Goal: Task Accomplishment & Management: Manage account settings

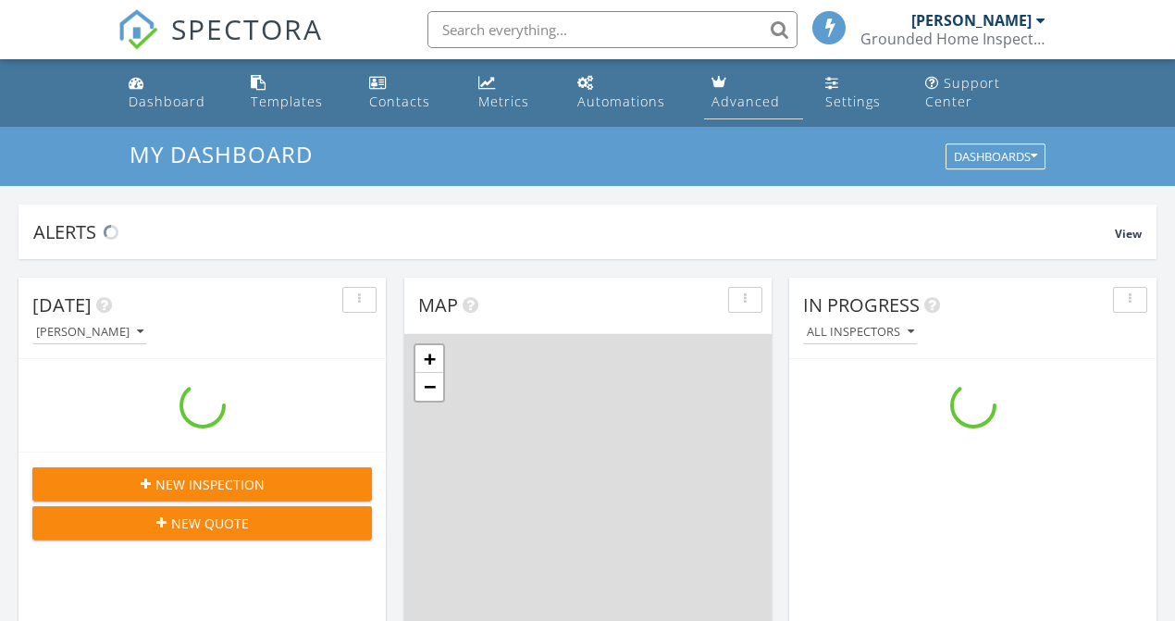
scroll to position [1713, 1204]
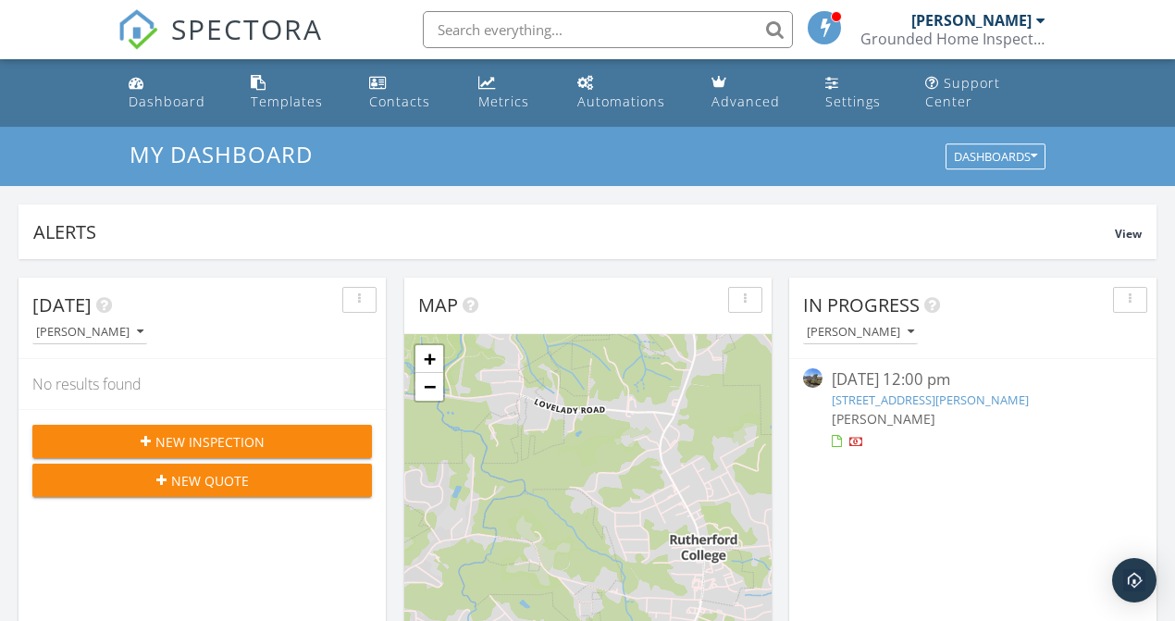
click at [898, 394] on link "353 Huskey Rd, Ellenboro, NC 28040" at bounding box center [930, 400] width 197 height 17
click at [899, 383] on div "09/27/25 12:00 pm" at bounding box center [973, 379] width 283 height 23
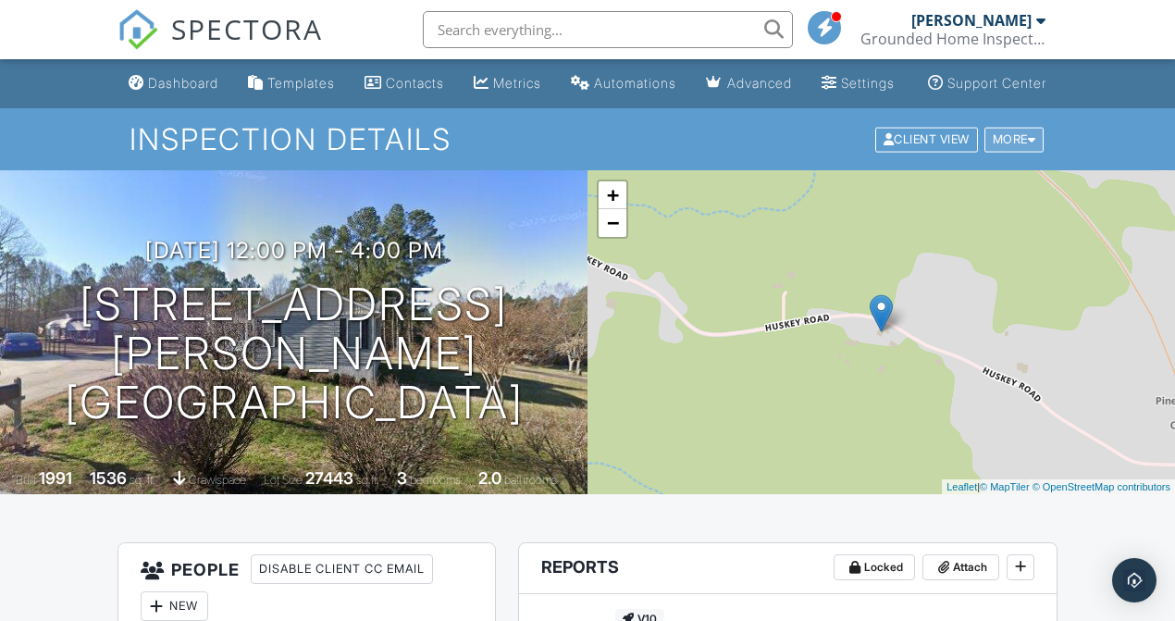
click at [1026, 152] on div "More" at bounding box center [1015, 139] width 60 height 25
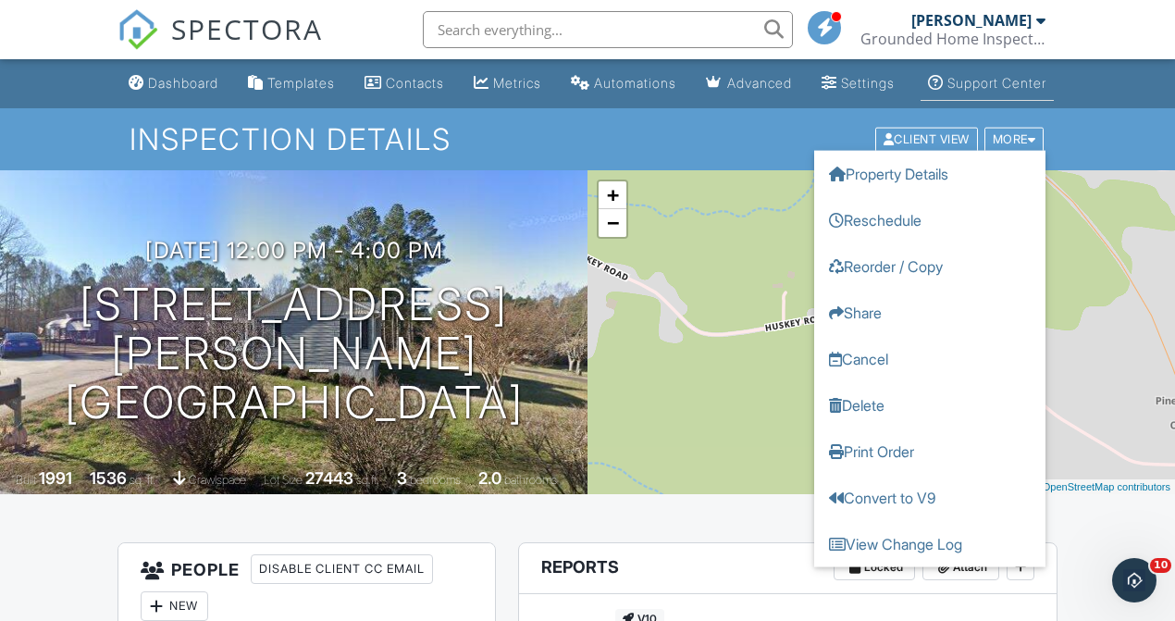
click at [942, 108] on li "Support Center" at bounding box center [987, 83] width 141 height 49
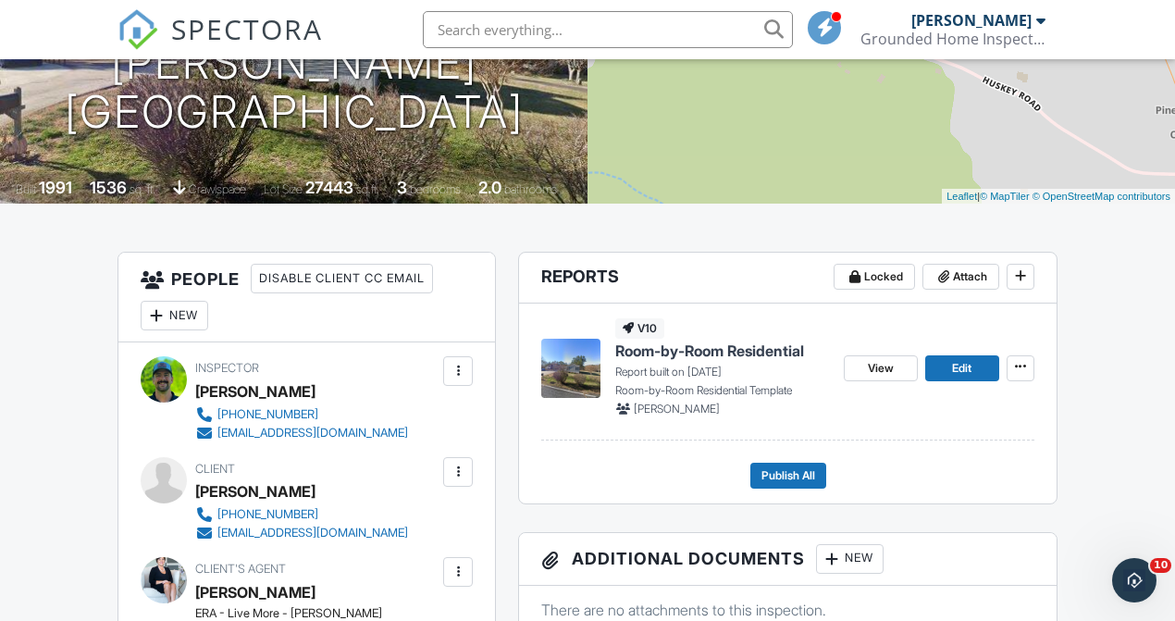
scroll to position [305, 0]
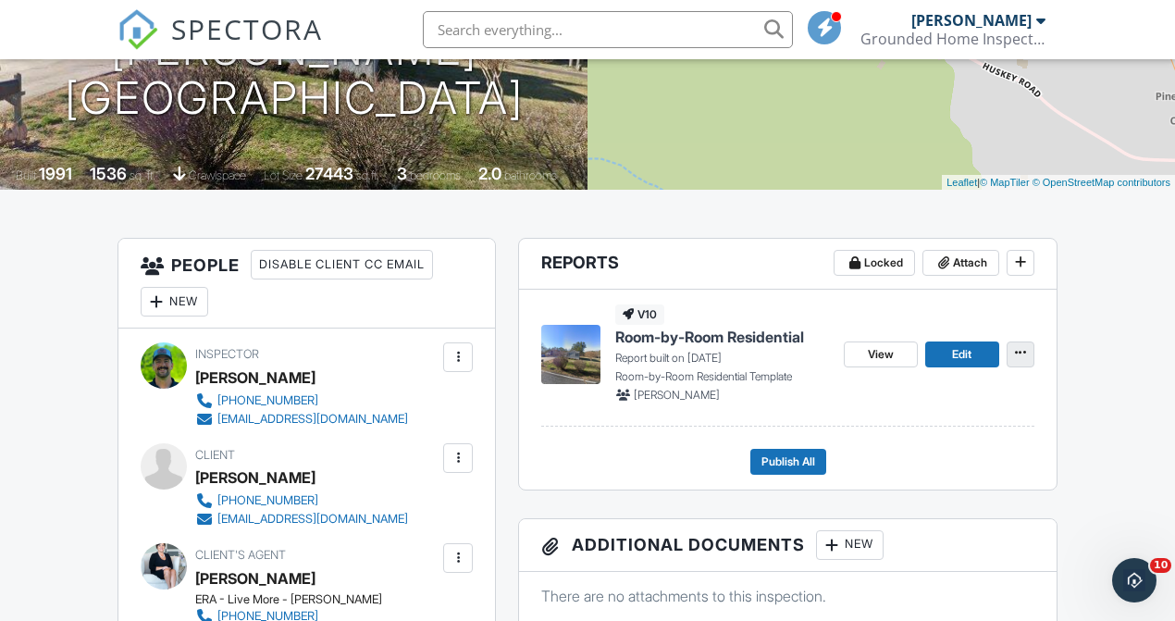
click at [1015, 359] on icon at bounding box center [1020, 352] width 11 height 13
click at [1143, 417] on div "Quick Publish Copy Delete Report" at bounding box center [999, 464] width 354 height 145
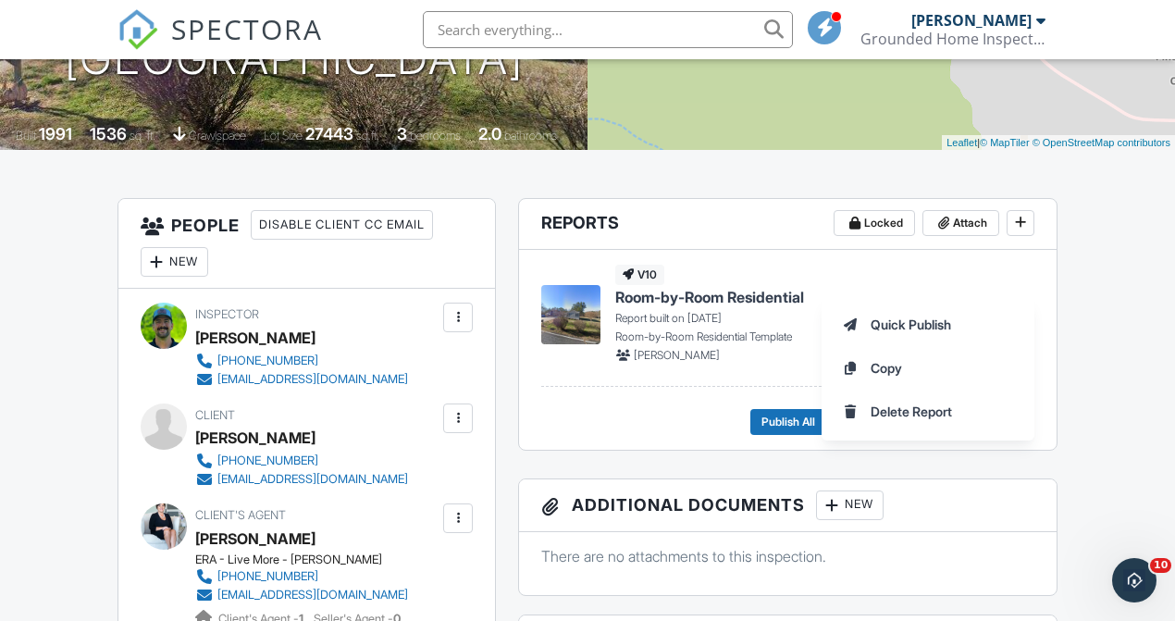
scroll to position [423, 0]
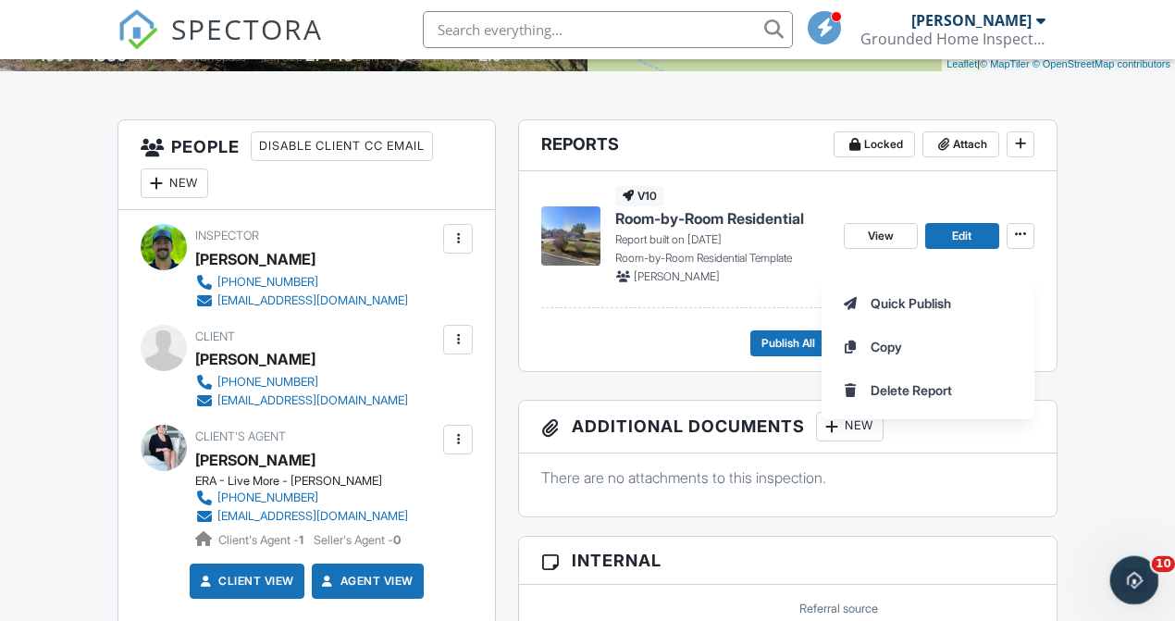
click at [1150, 568] on div "Open Intercom Messenger" at bounding box center [1131, 577] width 61 height 61
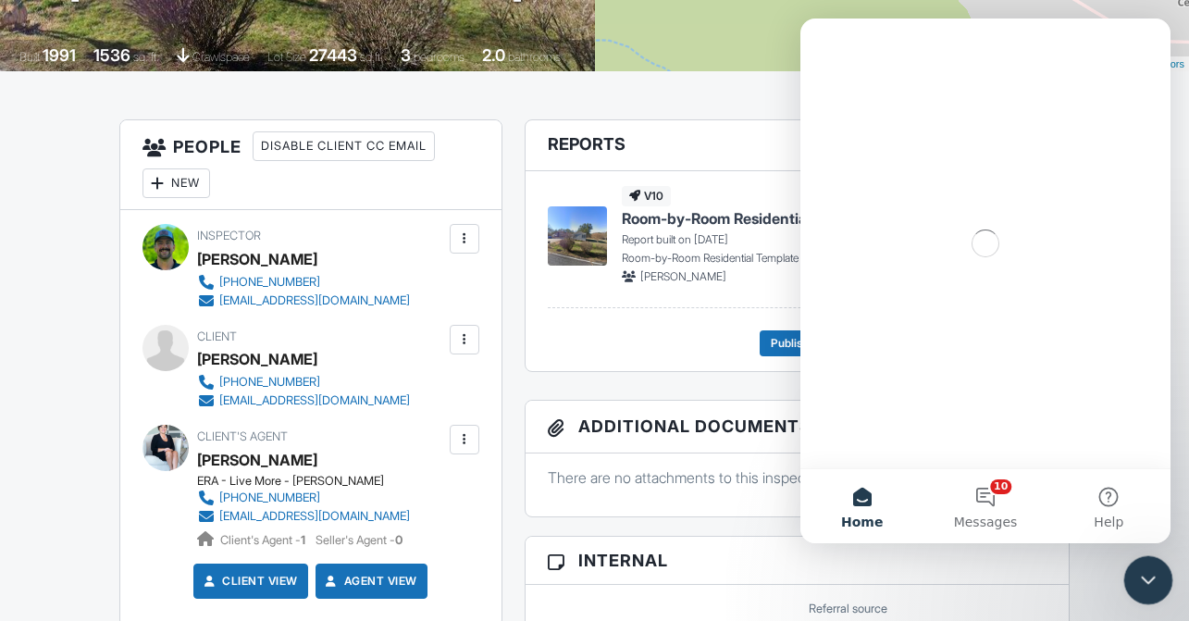
scroll to position [0, 0]
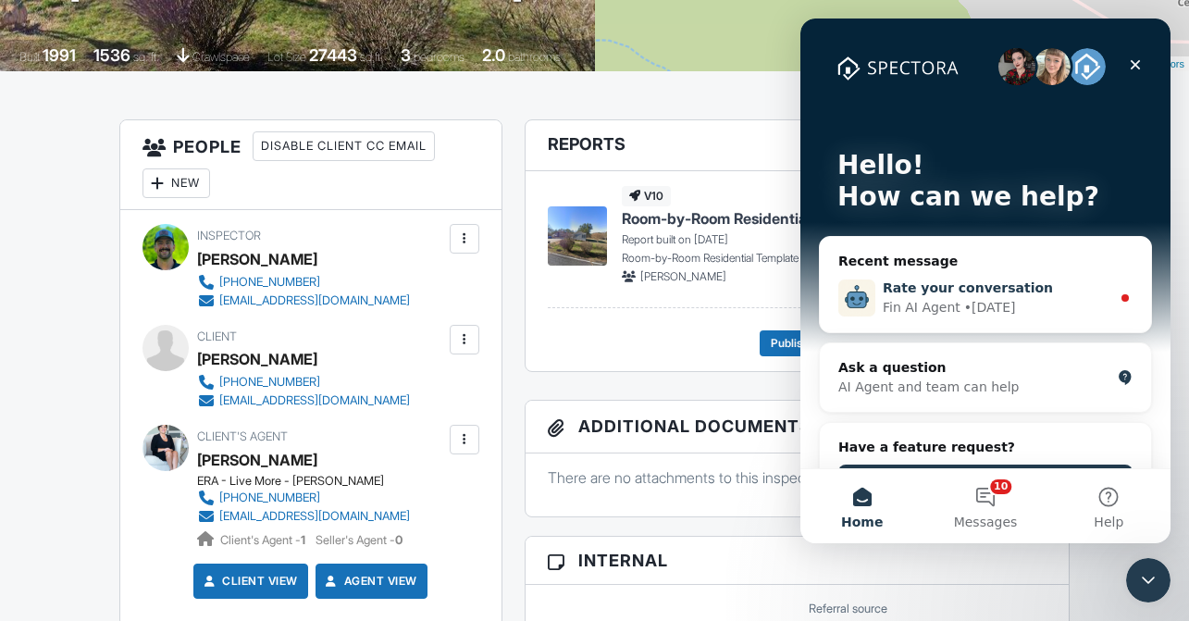
click at [997, 316] on div "• 3d ago" at bounding box center [990, 307] width 52 height 19
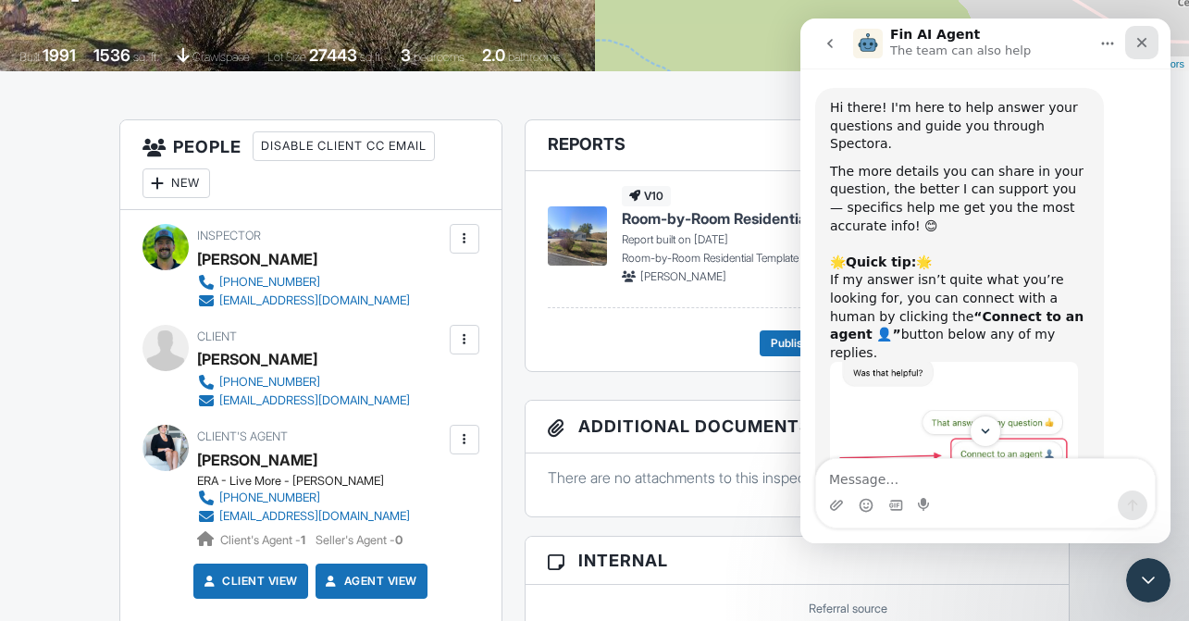
click at [1138, 44] on icon "Close" at bounding box center [1142, 42] width 15 height 15
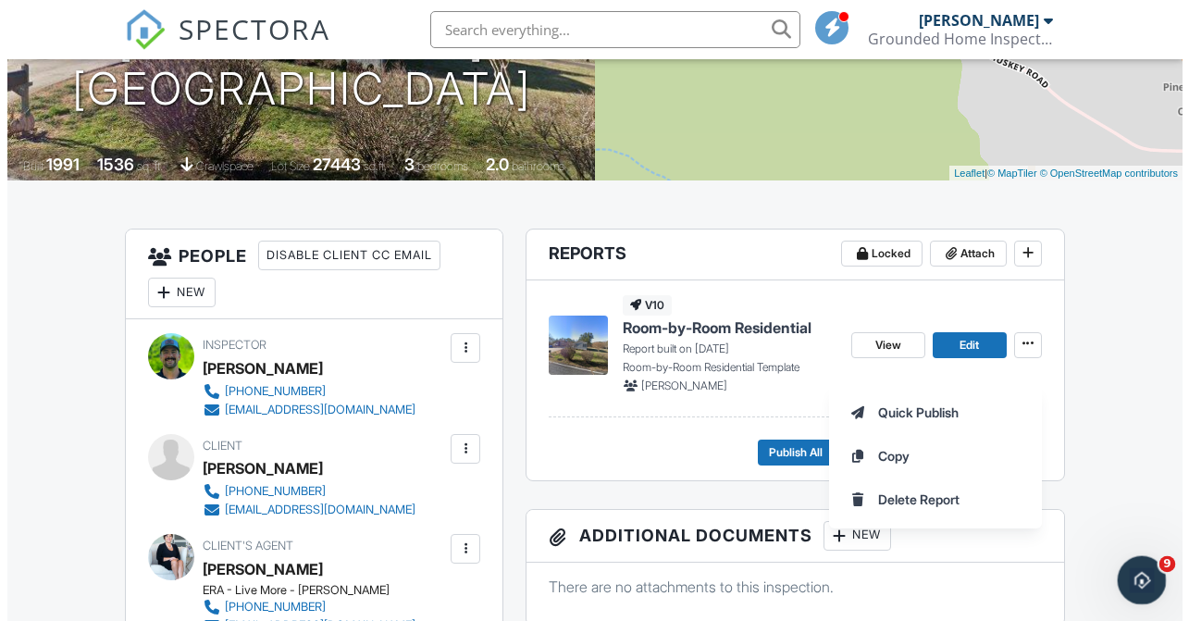
drag, startPoint x: 1133, startPoint y: 570, endPoint x: 2244, endPoint y: 1126, distance: 1242.2
click at [1131, 568] on div "Open Intercom Messenger" at bounding box center [1139, 577] width 61 height 61
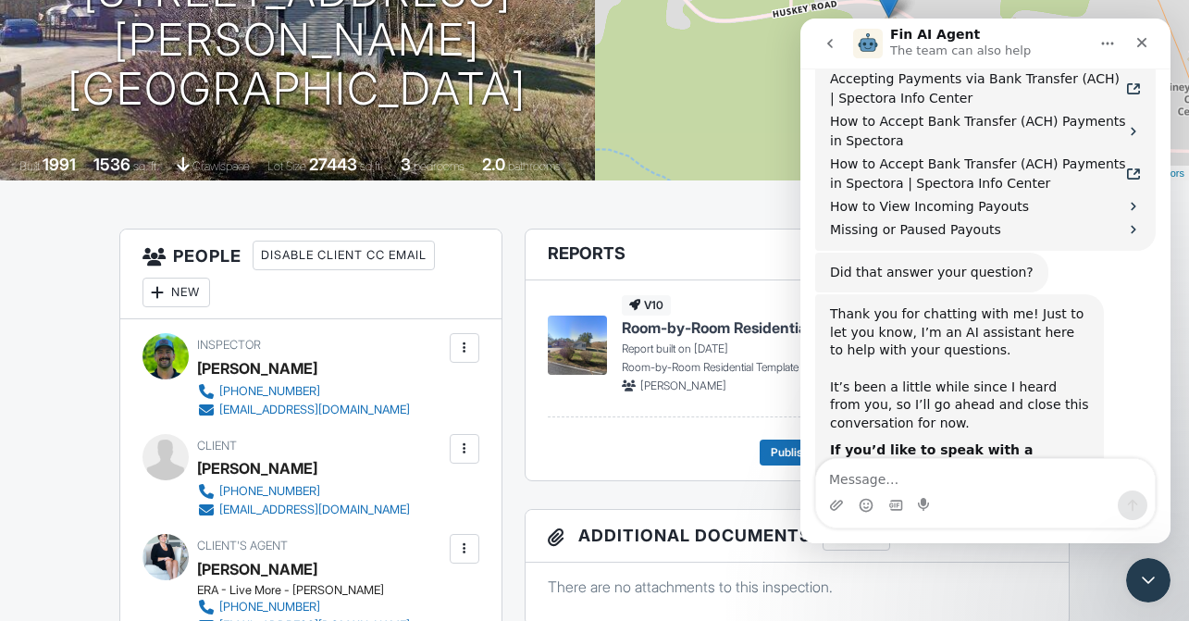
scroll to position [1817, 0]
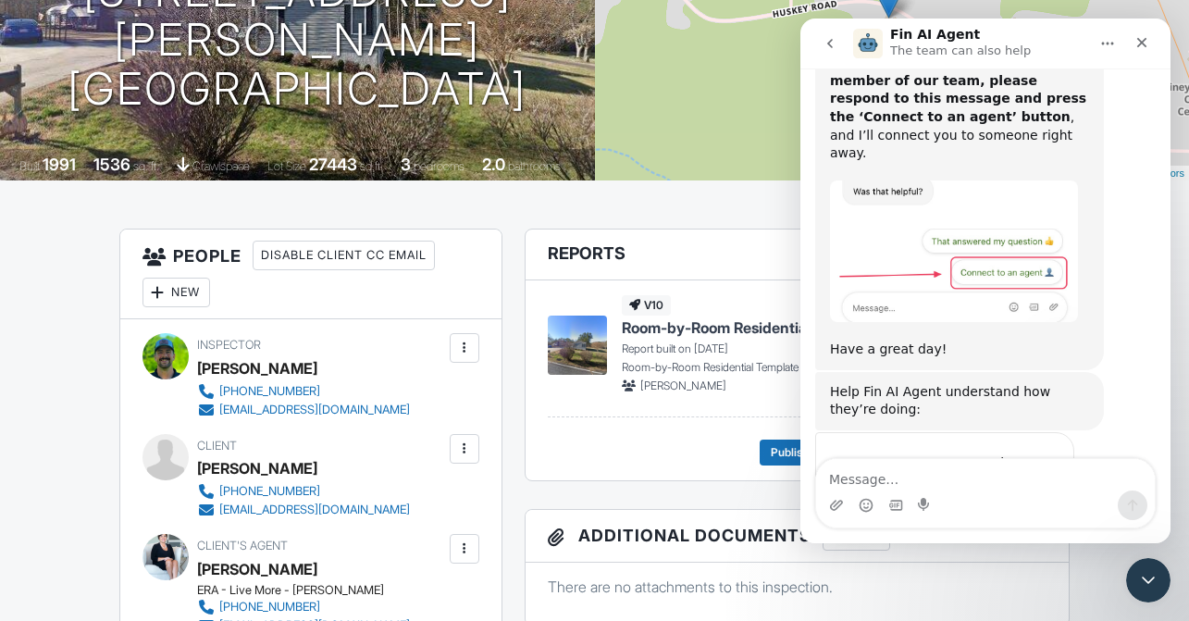
click at [830, 45] on icon "go back" at bounding box center [830, 43] width 6 height 9
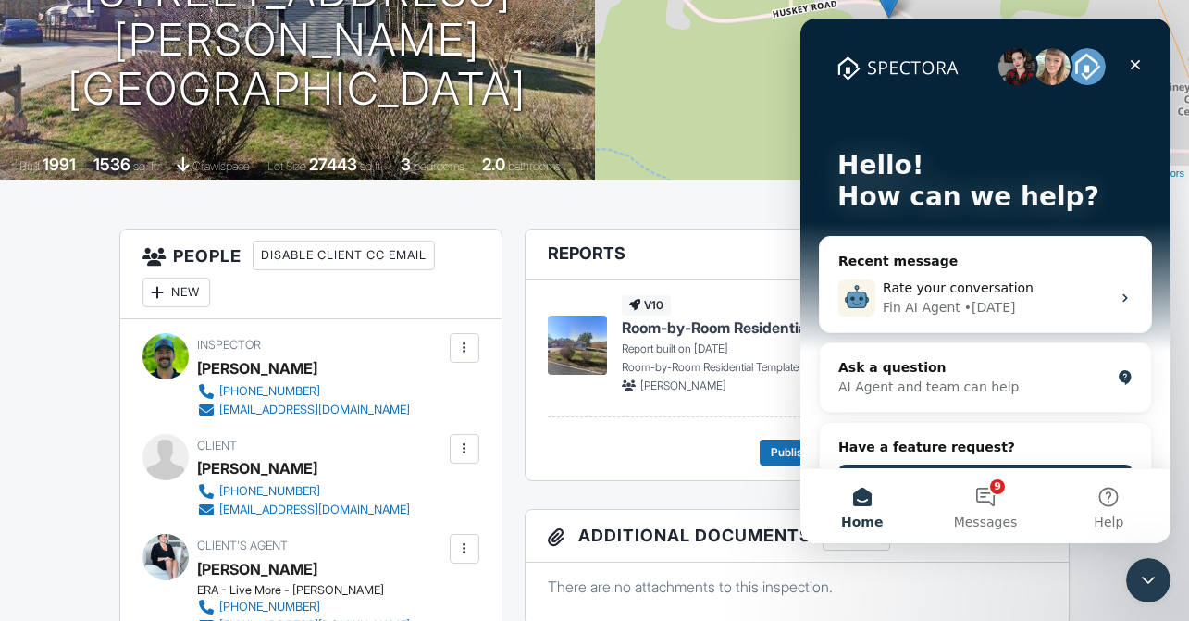
scroll to position [0, 0]
click at [982, 497] on button "9 Messages" at bounding box center [985, 506] width 123 height 74
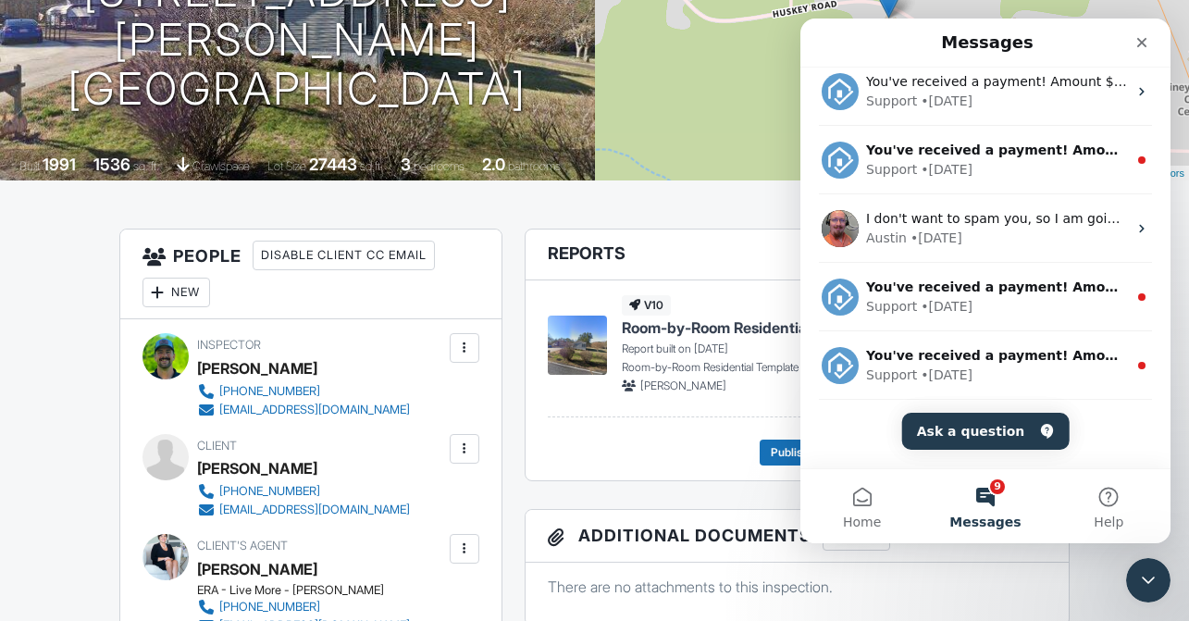
scroll to position [358, 0]
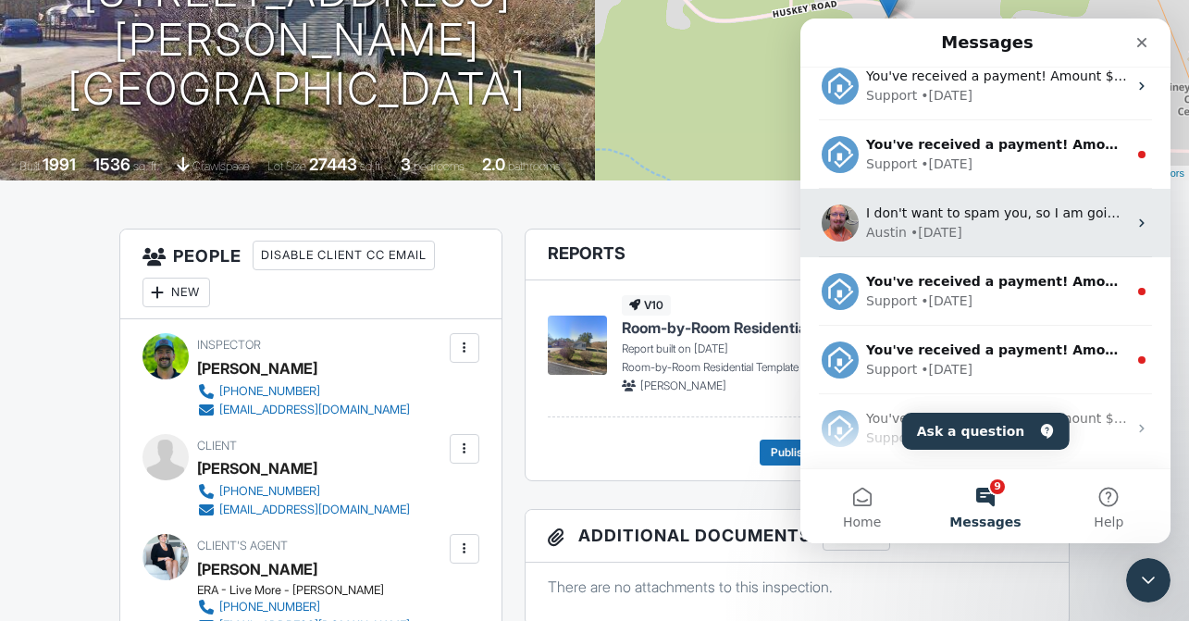
click at [1041, 234] on div "Austin • 2w ago" at bounding box center [996, 232] width 261 height 19
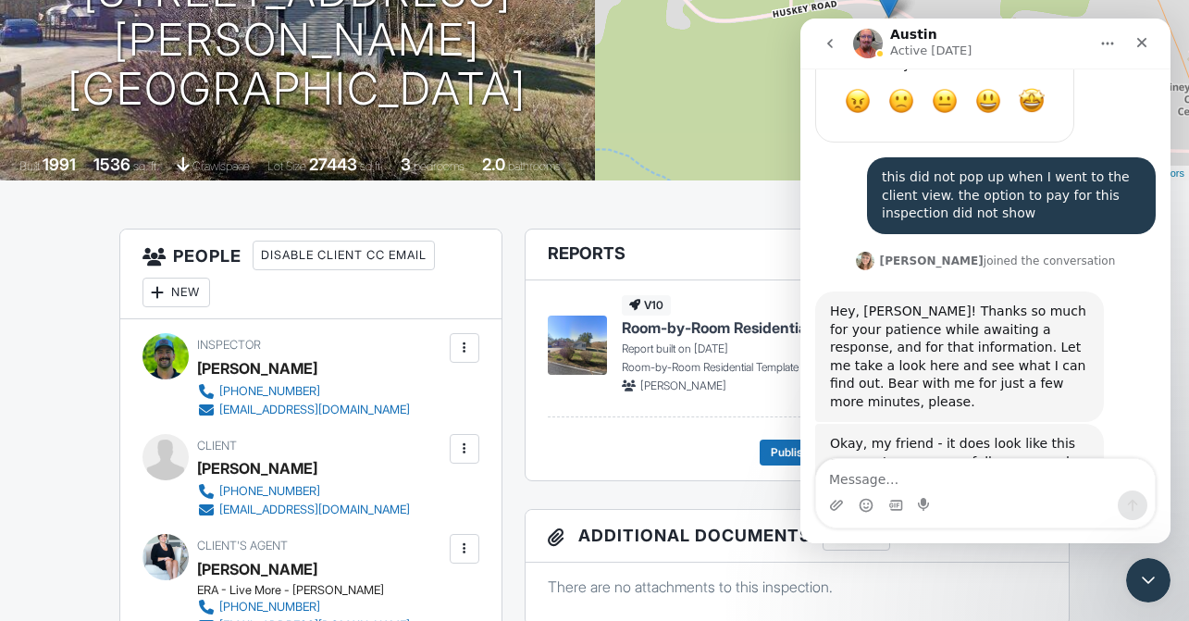
scroll to position [2933, 0]
click at [1146, 39] on icon "Close" at bounding box center [1143, 43] width 10 height 10
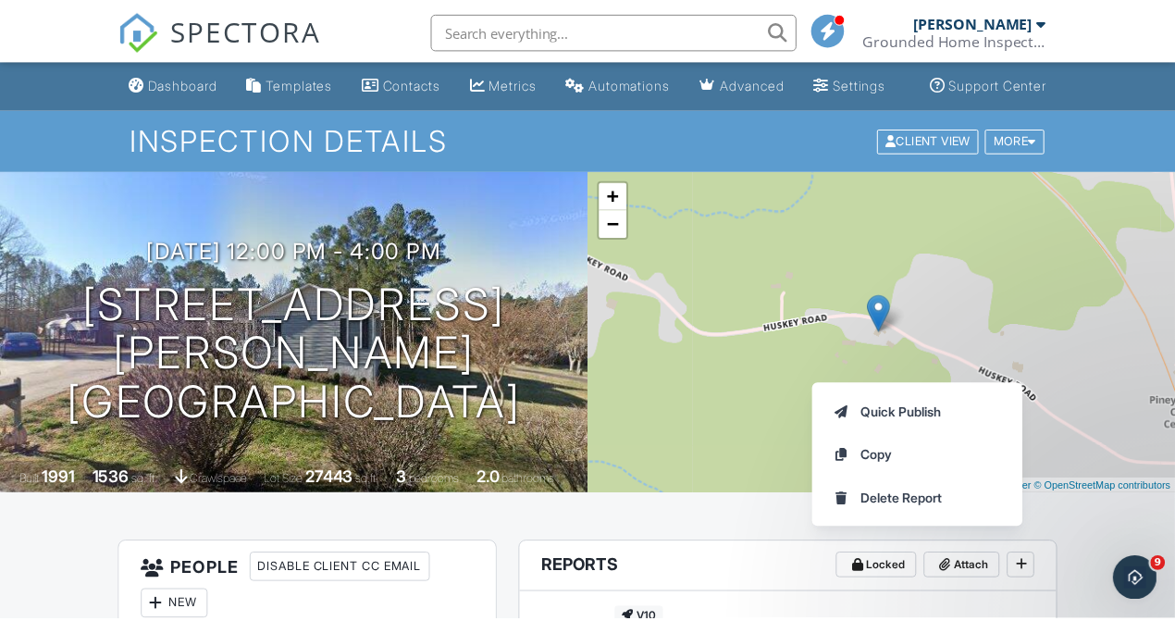
scroll to position [314, 0]
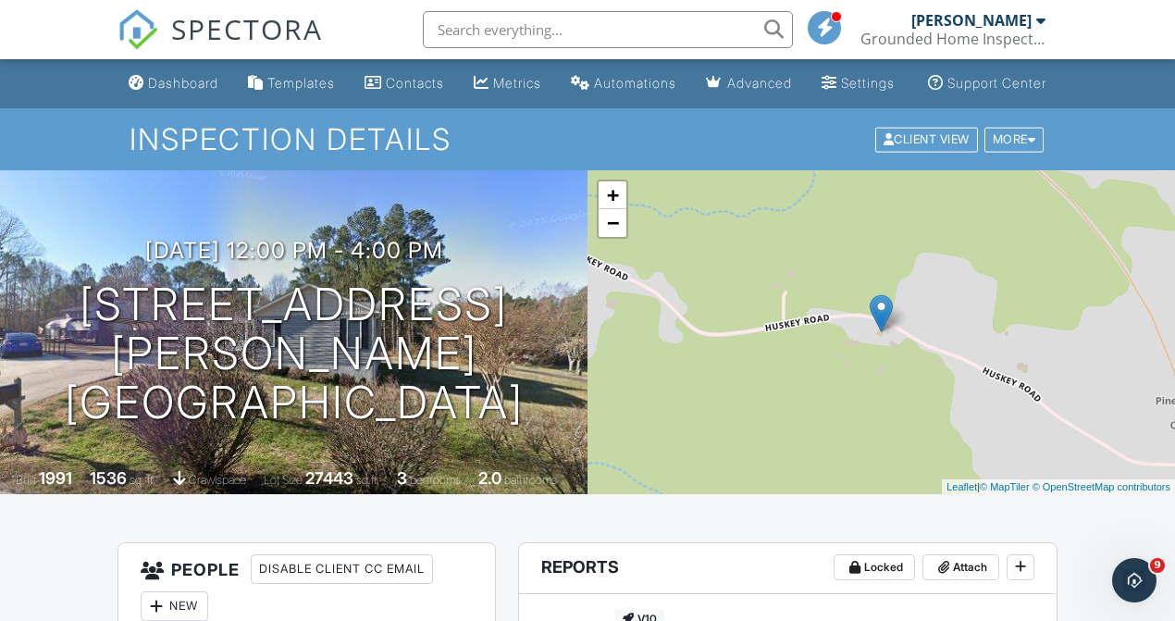
scroll to position [0, 0]
click at [1023, 152] on div "More" at bounding box center [1015, 139] width 60 height 25
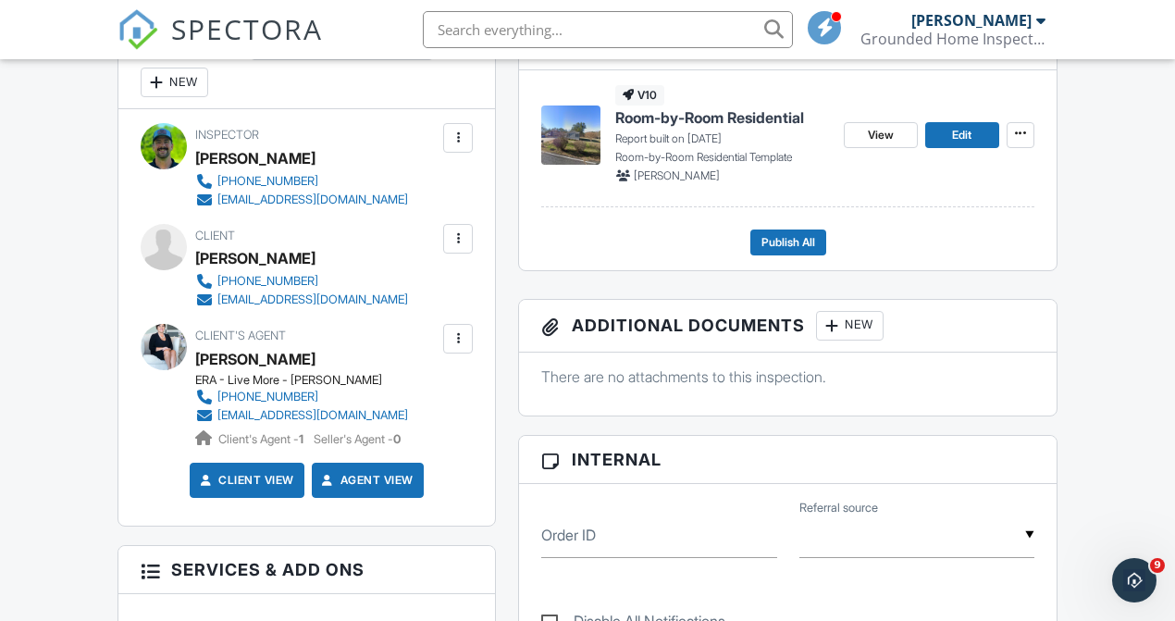
scroll to position [525, 0]
click at [742, 127] on span "Room-by-Room Residential" at bounding box center [710, 116] width 189 height 20
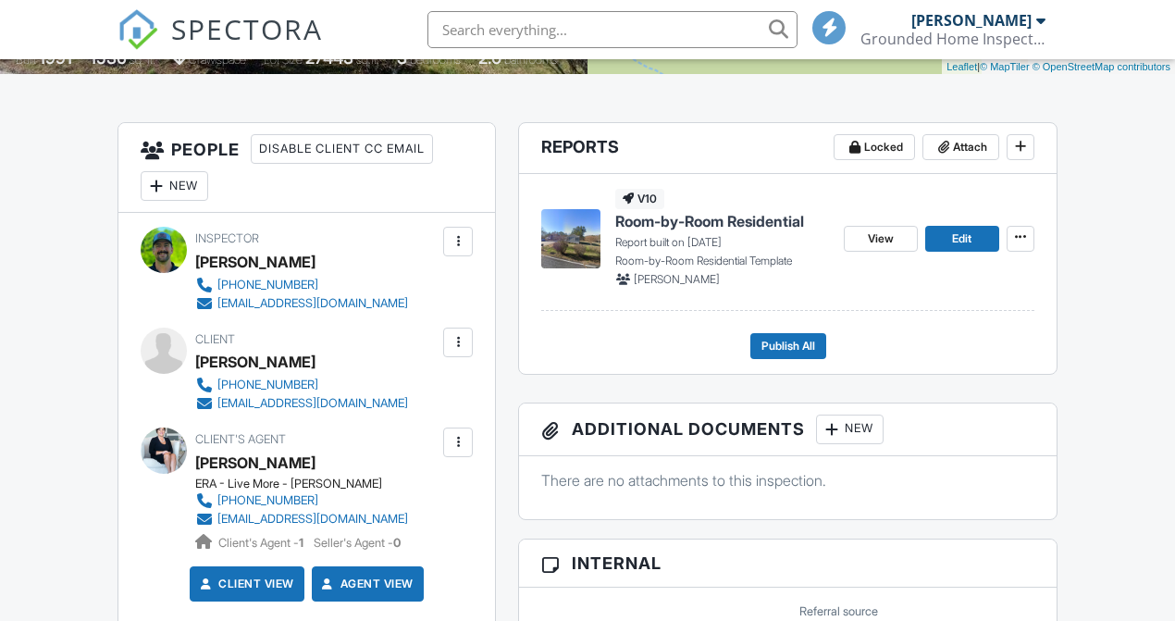
scroll to position [525, 0]
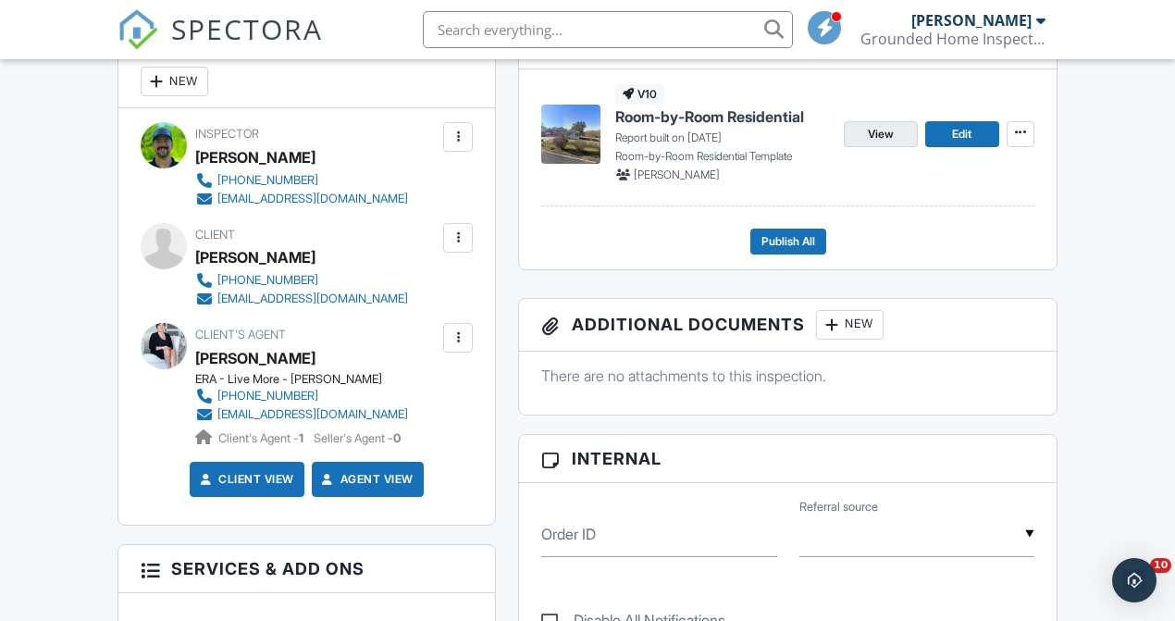
click at [894, 139] on link "View" at bounding box center [881, 134] width 74 height 26
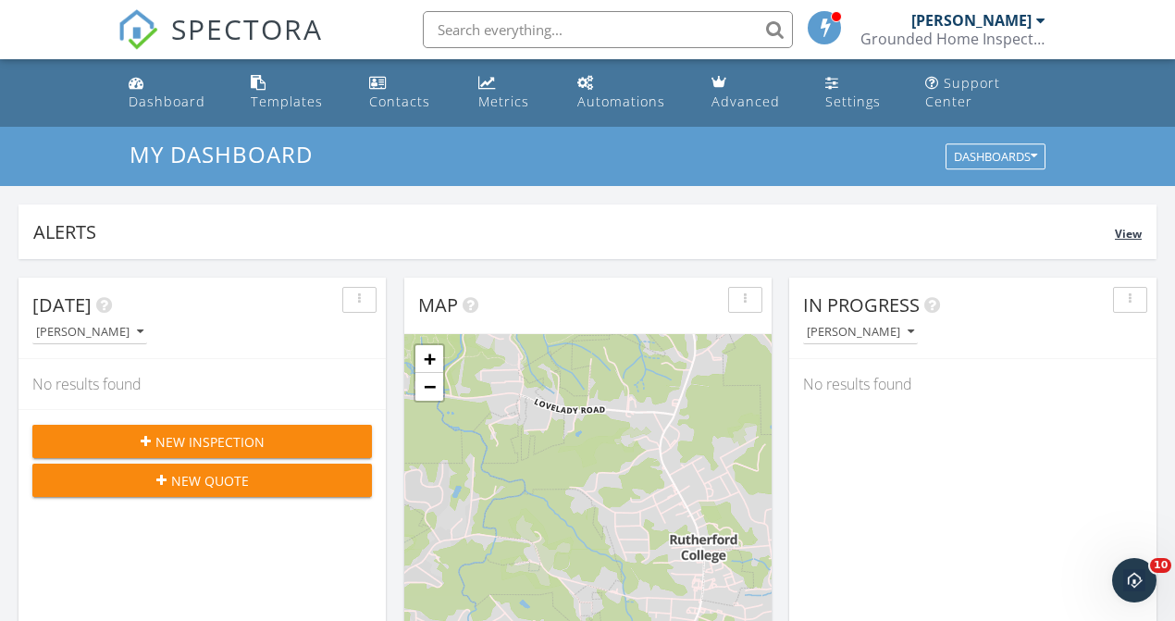
click at [874, 205] on div "Alerts View" at bounding box center [588, 232] width 1138 height 55
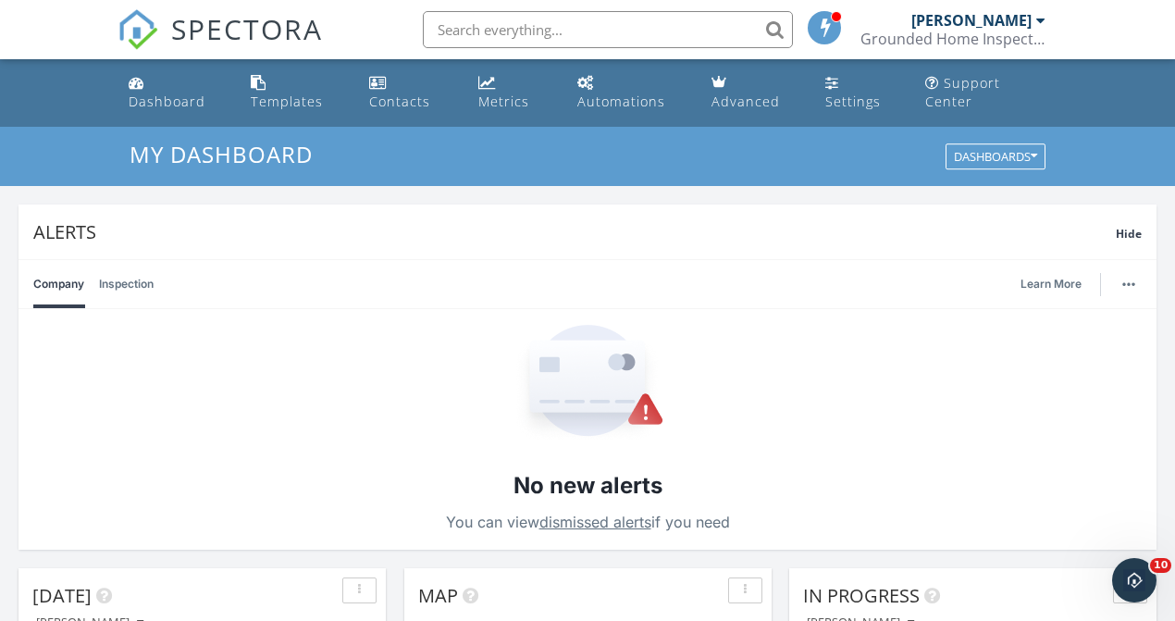
click at [870, 245] on div "Alerts Hide" at bounding box center [588, 232] width 1138 height 55
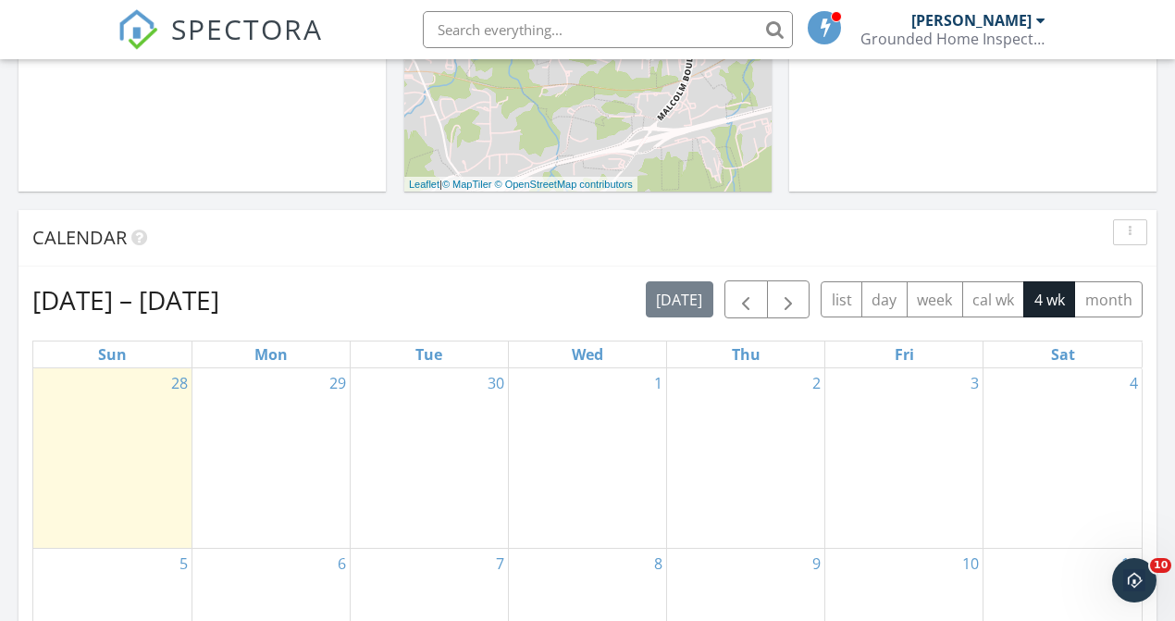
scroll to position [620, 0]
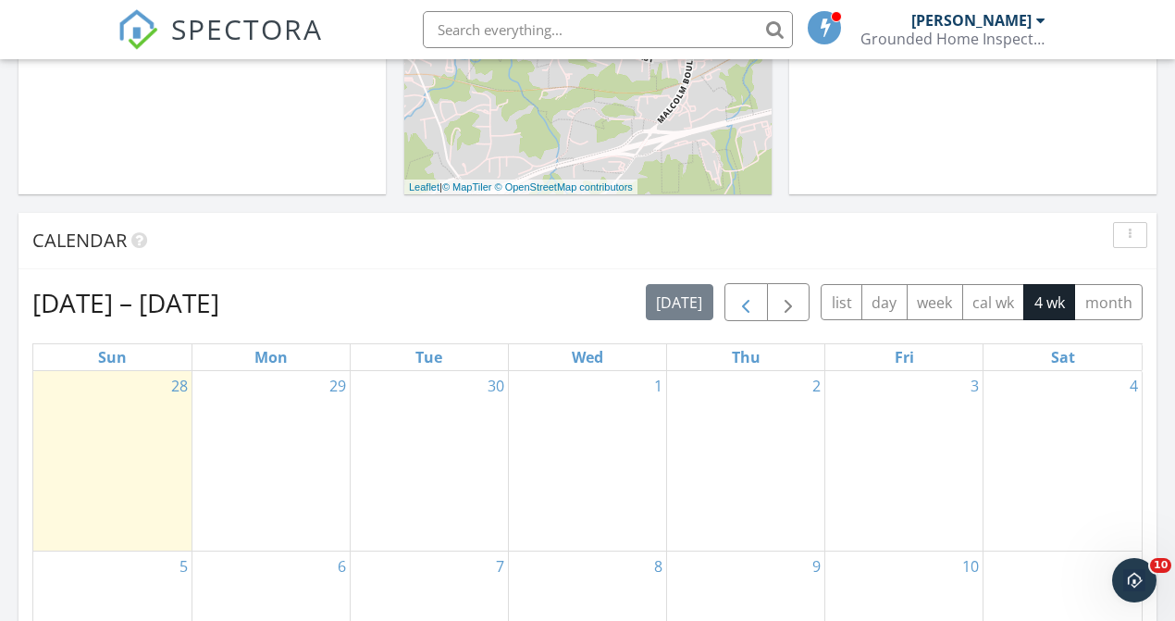
click at [746, 309] on span "button" at bounding box center [746, 303] width 22 height 22
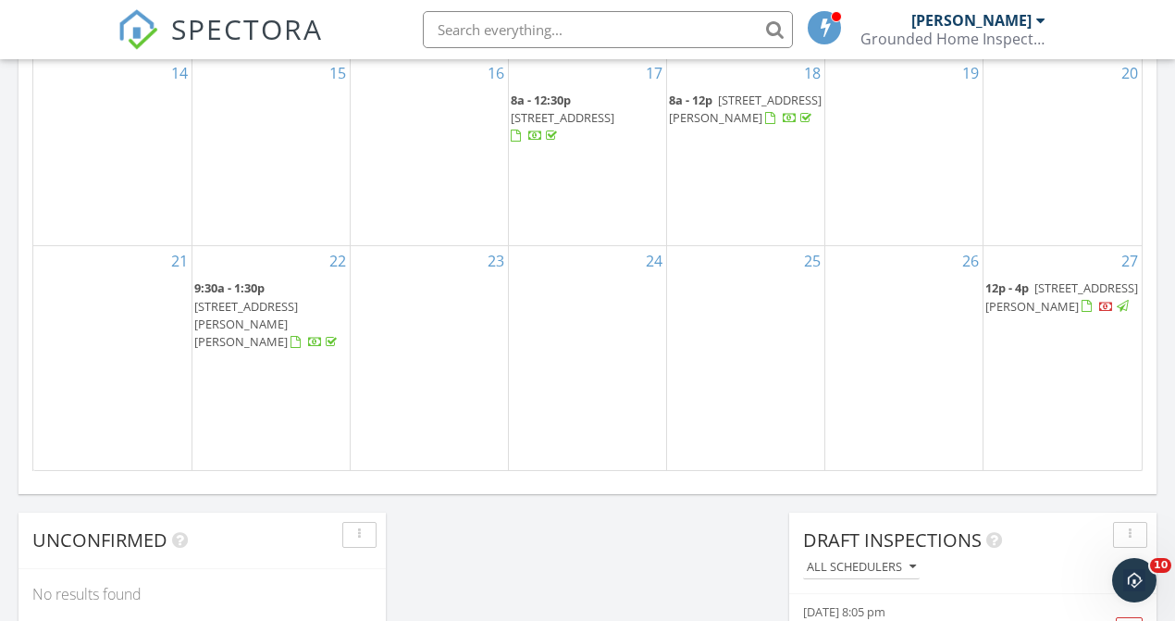
scroll to position [1249, 0]
click at [1103, 313] on div at bounding box center [1107, 305] width 15 height 15
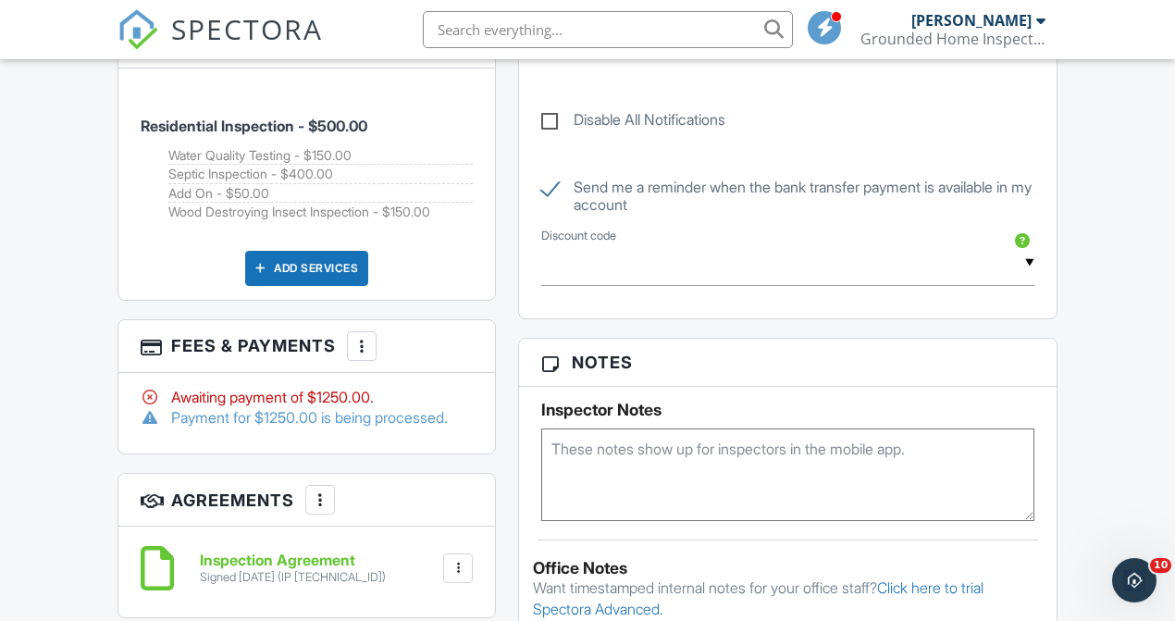
click at [366, 355] on div at bounding box center [362, 346] width 19 height 19
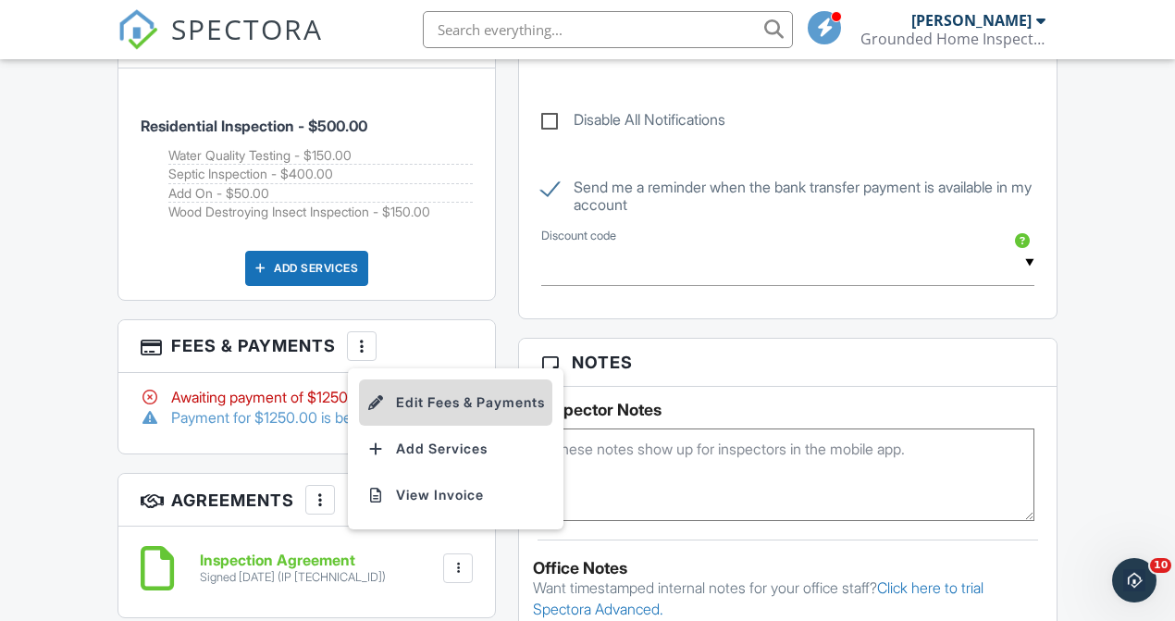
click at [447, 423] on li "Edit Fees & Payments" at bounding box center [455, 402] width 193 height 46
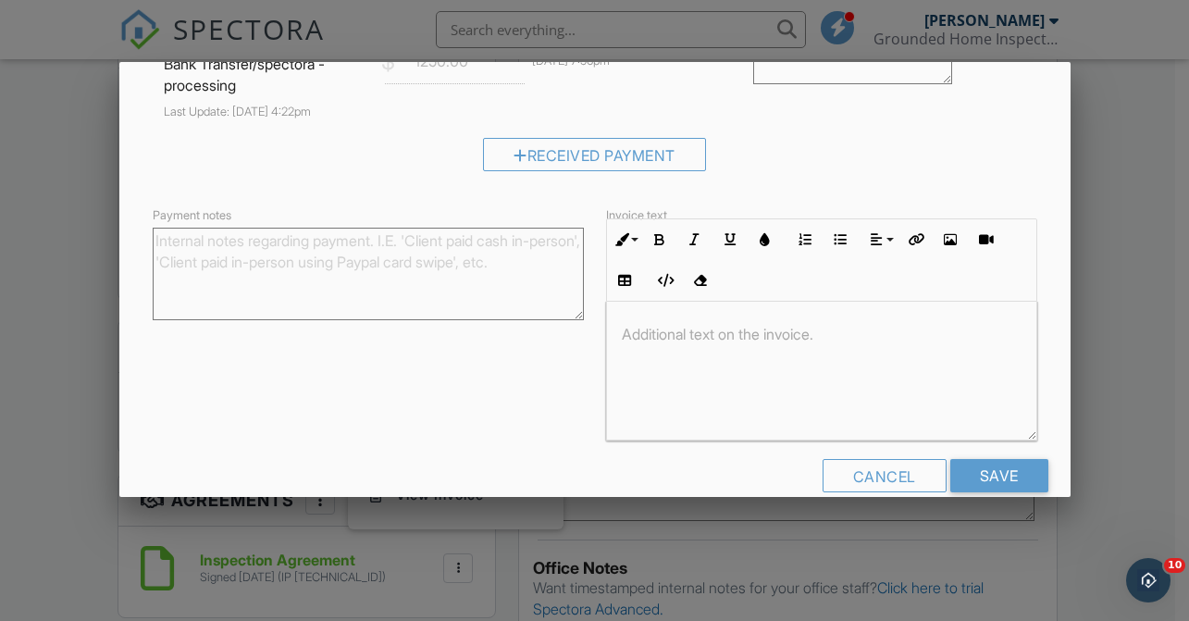
scroll to position [745, 0]
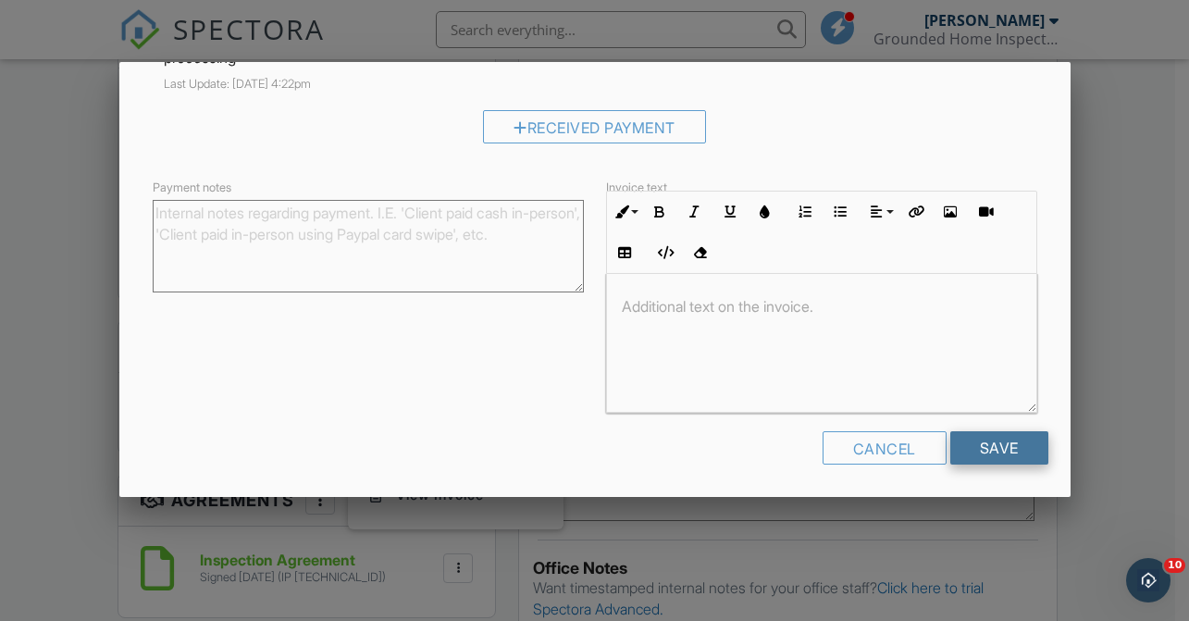
click at [1025, 431] on input "Save" at bounding box center [1000, 447] width 98 height 33
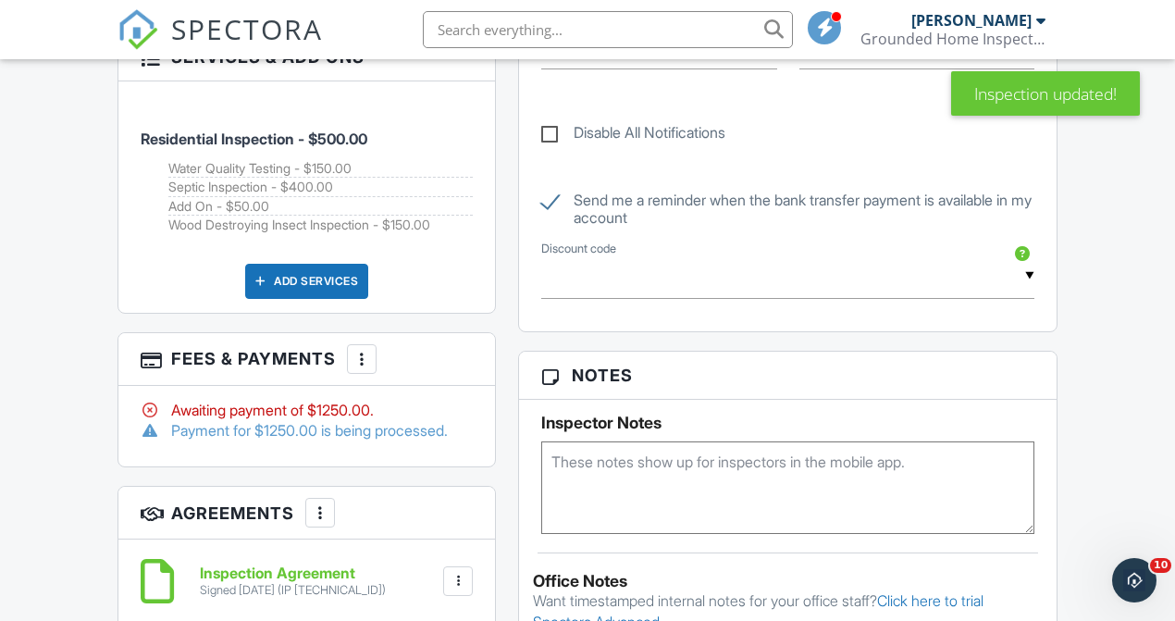
scroll to position [1050, 0]
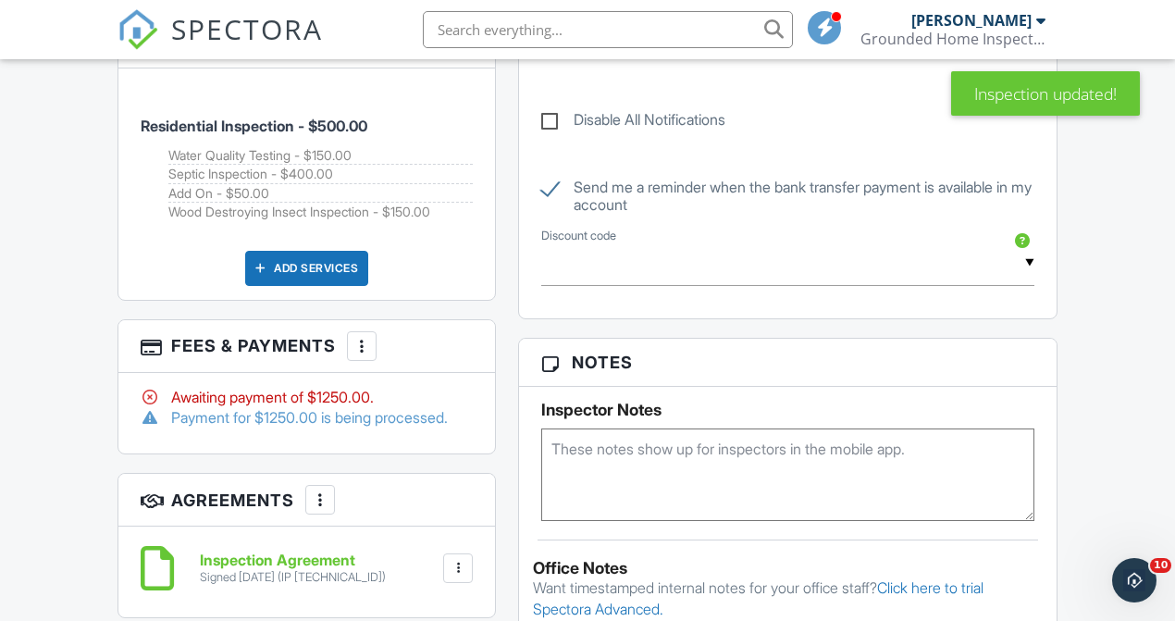
click at [336, 407] on div "Awaiting payment of $1250.00." at bounding box center [307, 397] width 332 height 20
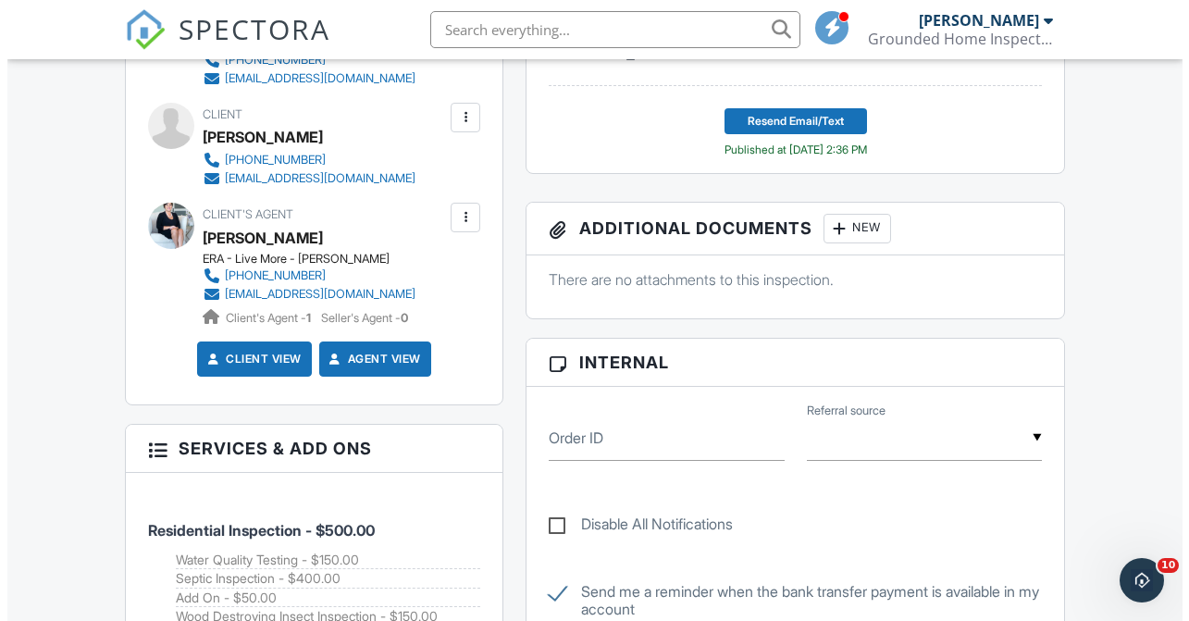
scroll to position [643, 0]
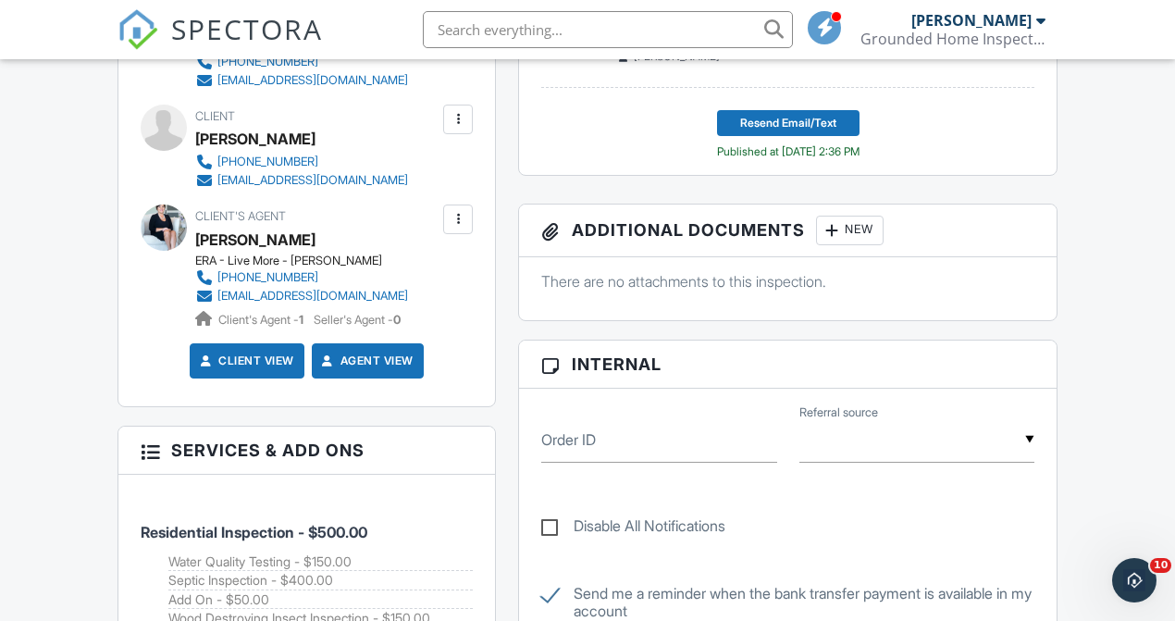
drag, startPoint x: 214, startPoint y: 321, endPoint x: 255, endPoint y: 323, distance: 41.7
click at [464, 229] on div at bounding box center [458, 219] width 19 height 19
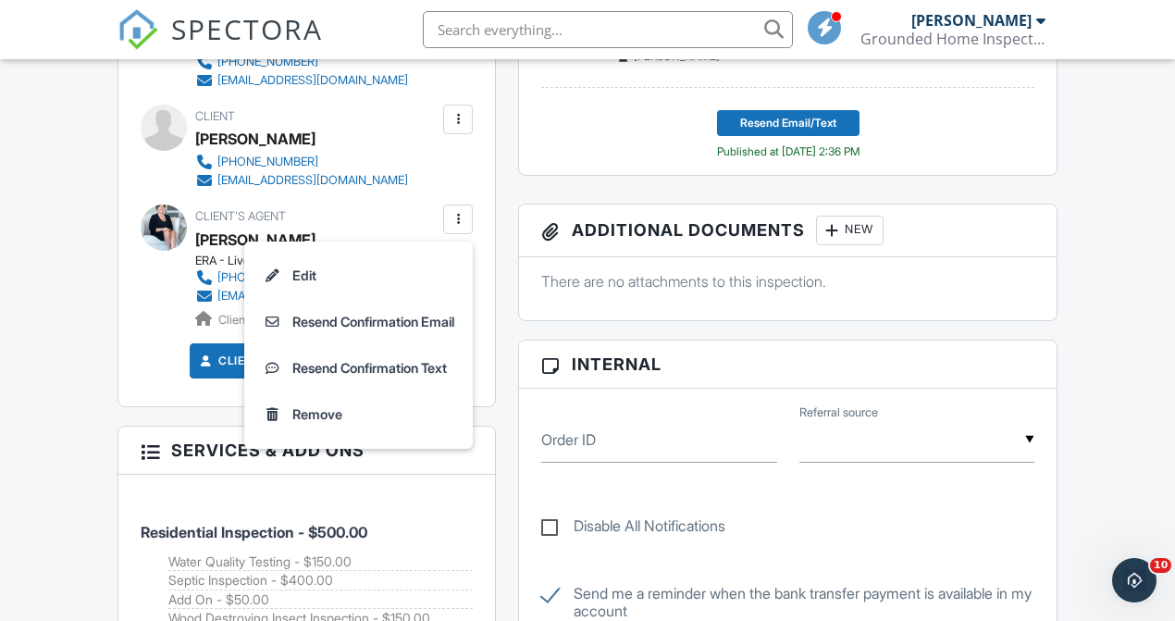
click at [152, 382] on div "Client View Agent View" at bounding box center [307, 367] width 354 height 49
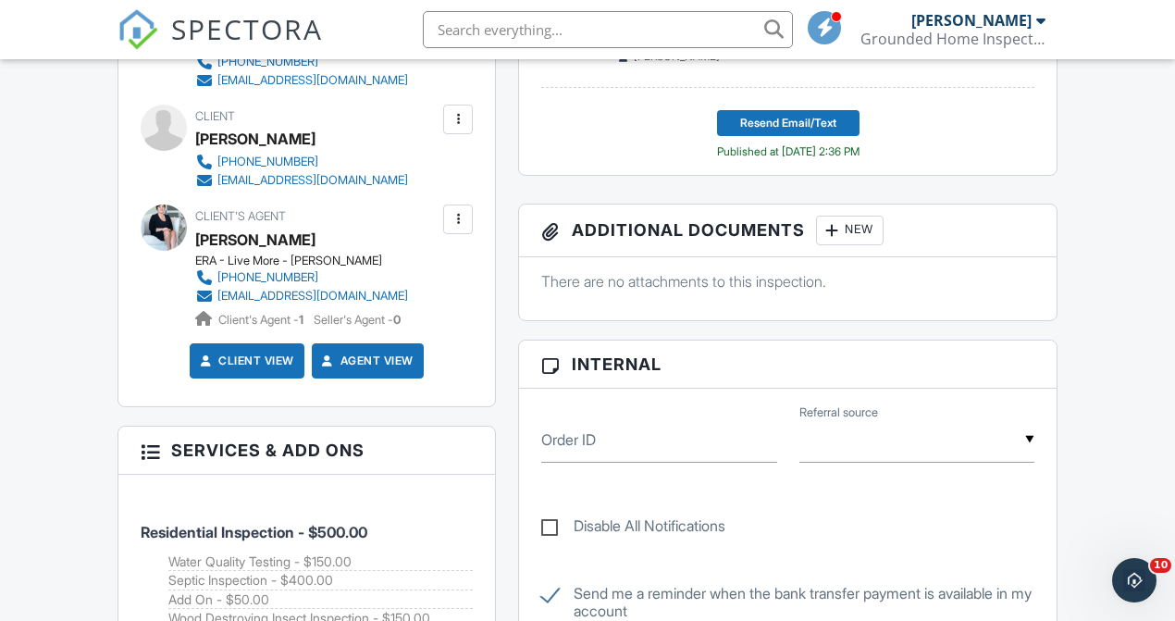
click at [859, 245] on div "New" at bounding box center [850, 231] width 68 height 30
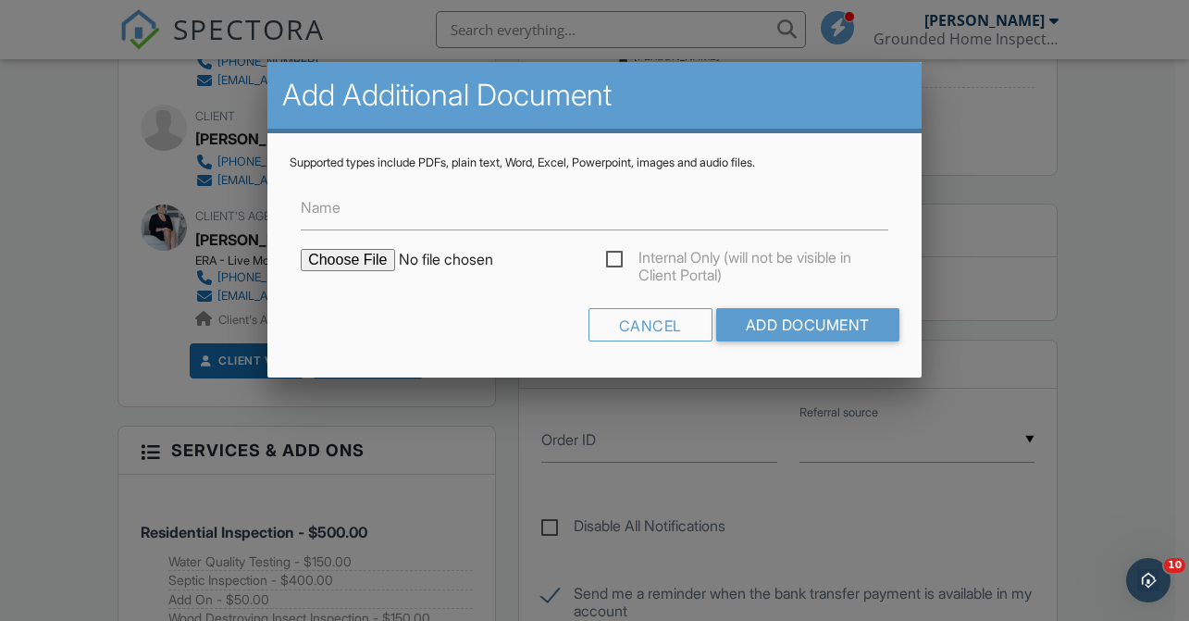
click at [353, 244] on form "Name Internal Only (will not be visible in Client Portal) Cancel Add Document" at bounding box center [595, 262] width 610 height 185
click at [354, 255] on input "file" at bounding box center [458, 260] width 315 height 22
type input "C:\fakepath\form-587.pdf"
click at [439, 222] on input "Name" at bounding box center [595, 207] width 588 height 45
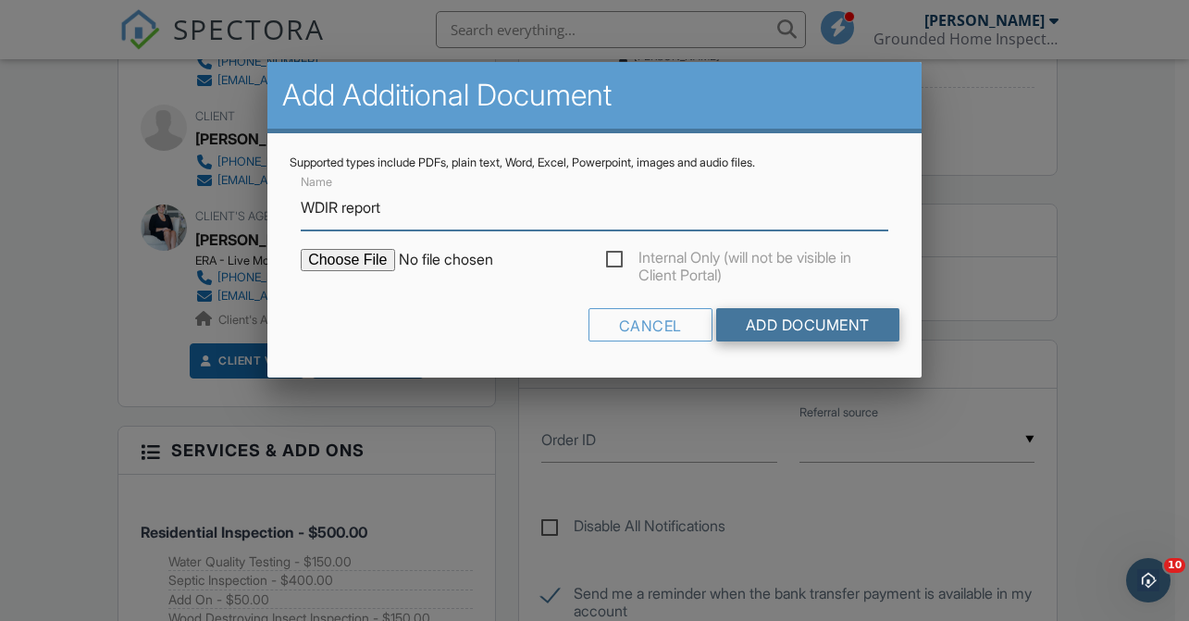
type input "WDIR report"
click at [857, 330] on input "Add Document" at bounding box center [807, 324] width 183 height 33
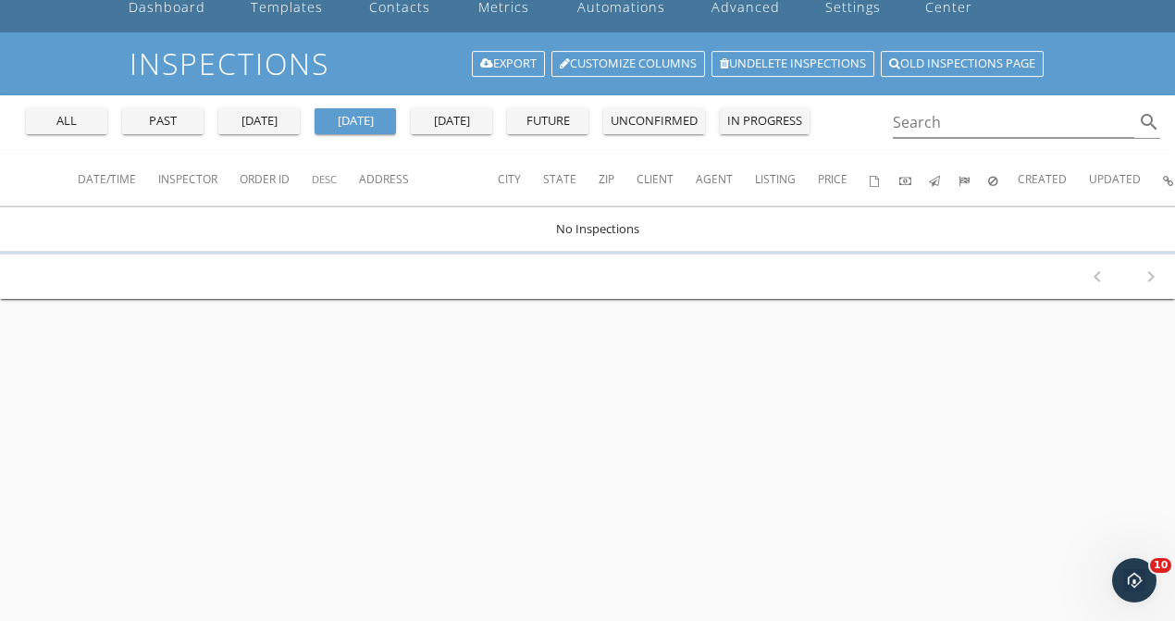
scroll to position [109, 0]
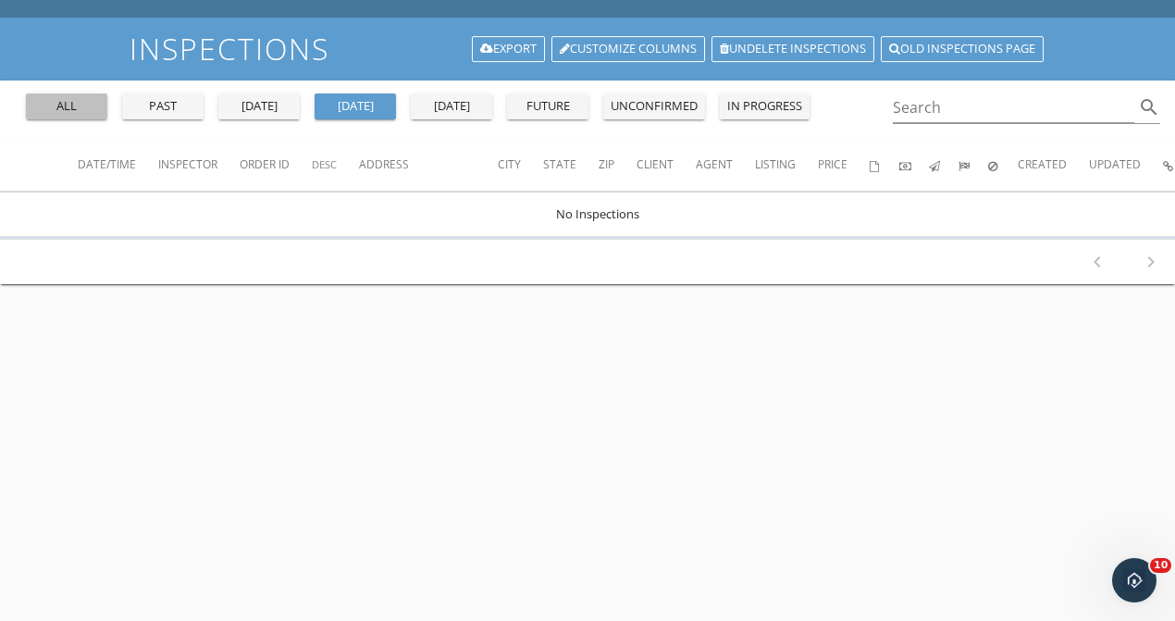
click at [87, 98] on div "all" at bounding box center [66, 106] width 67 height 19
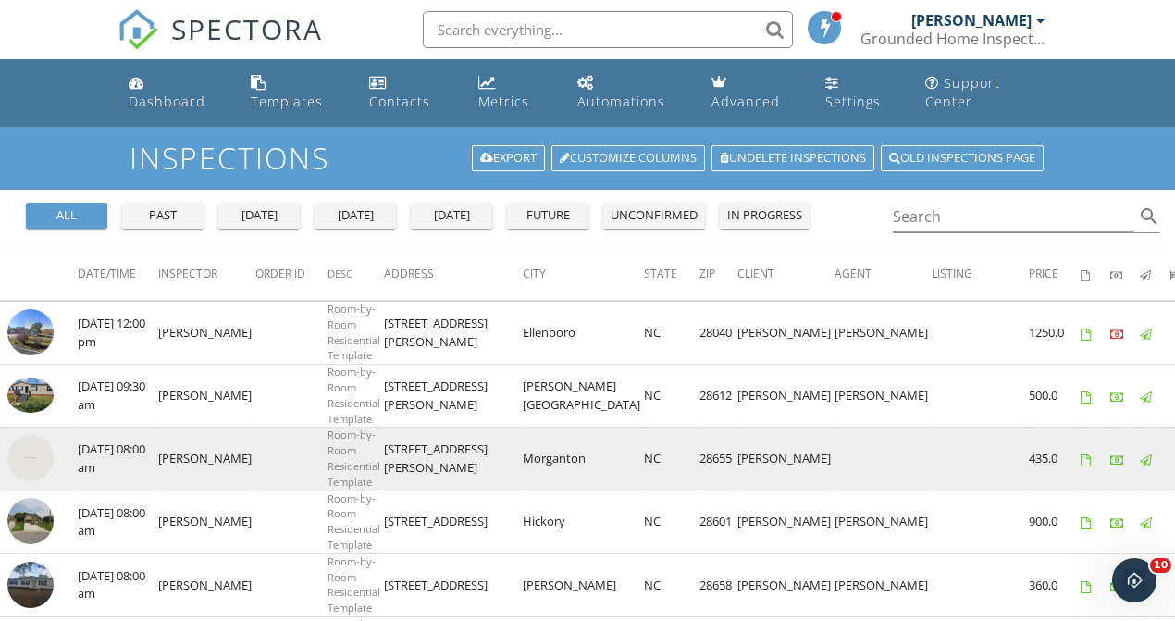
scroll to position [0, 0]
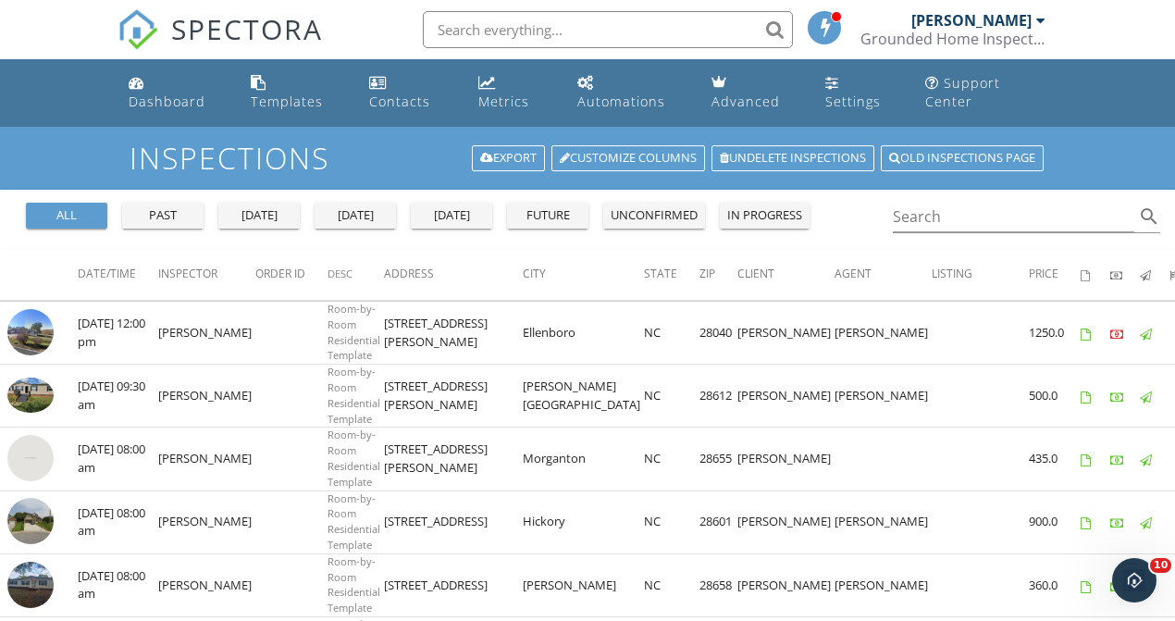
click at [146, 34] on img at bounding box center [138, 29] width 41 height 41
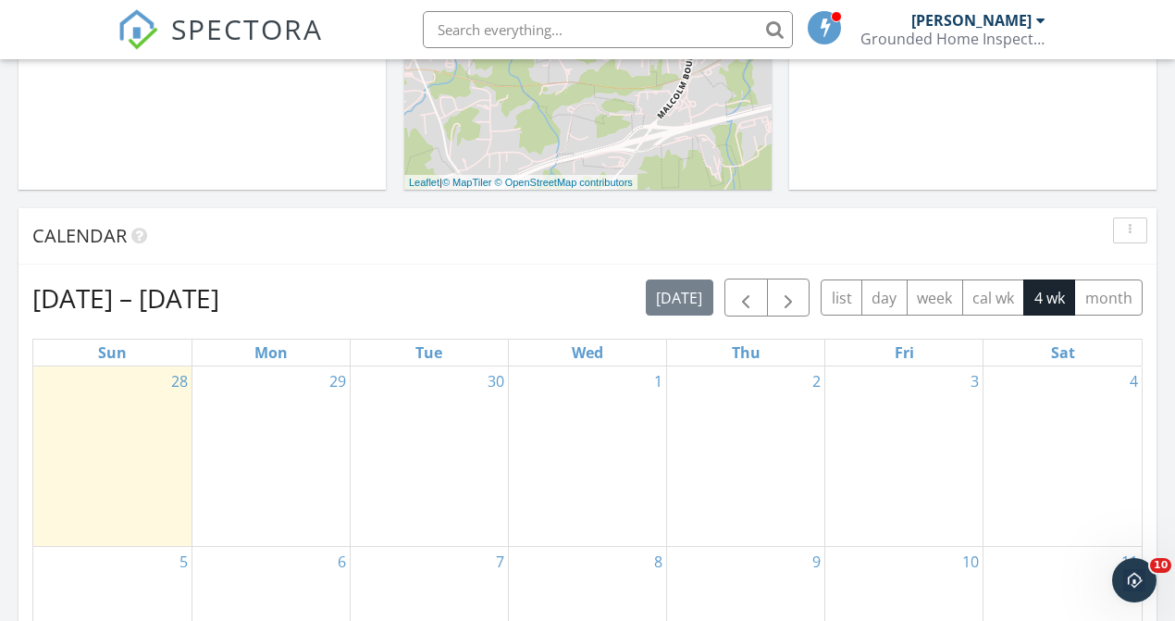
scroll to position [622, 0]
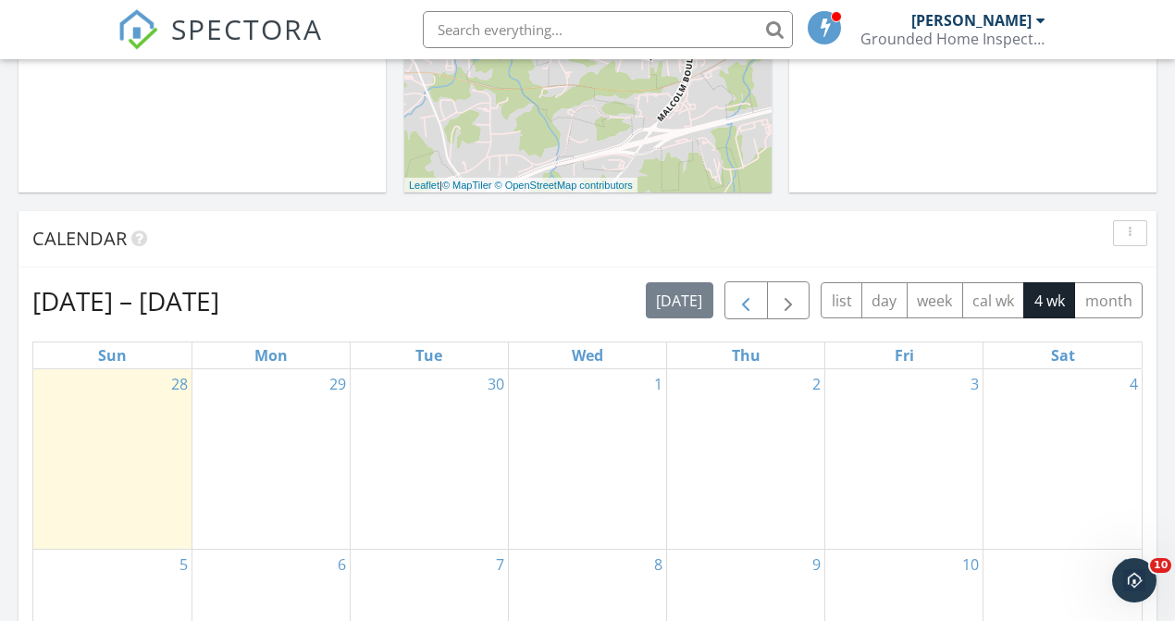
click at [750, 285] on button "button" at bounding box center [747, 300] width 44 height 38
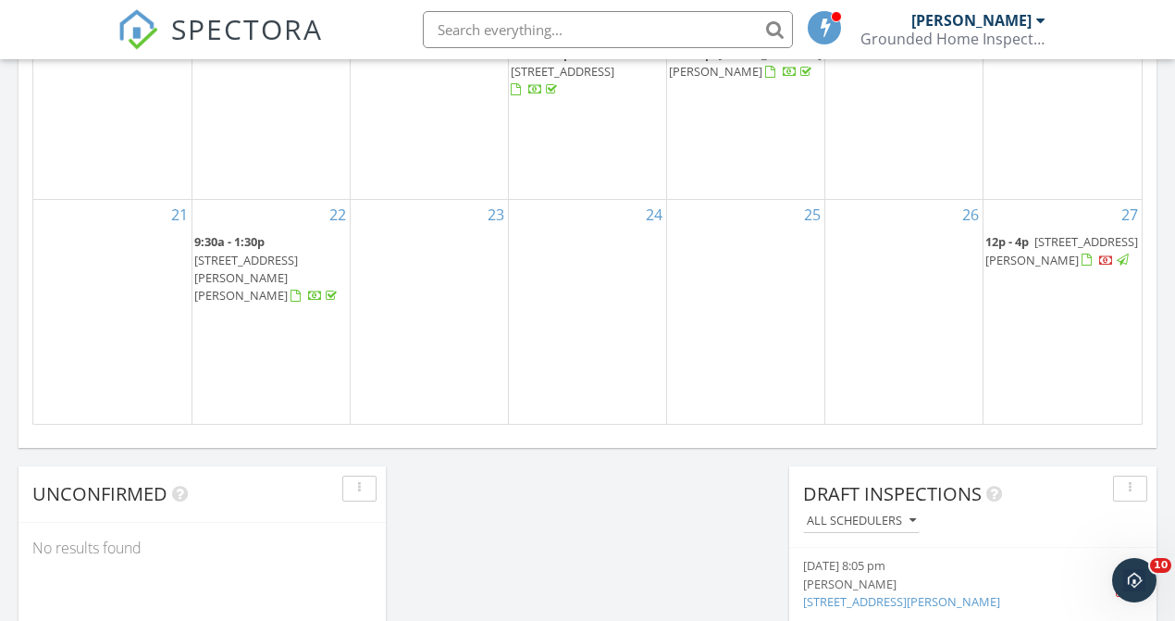
scroll to position [1300, 0]
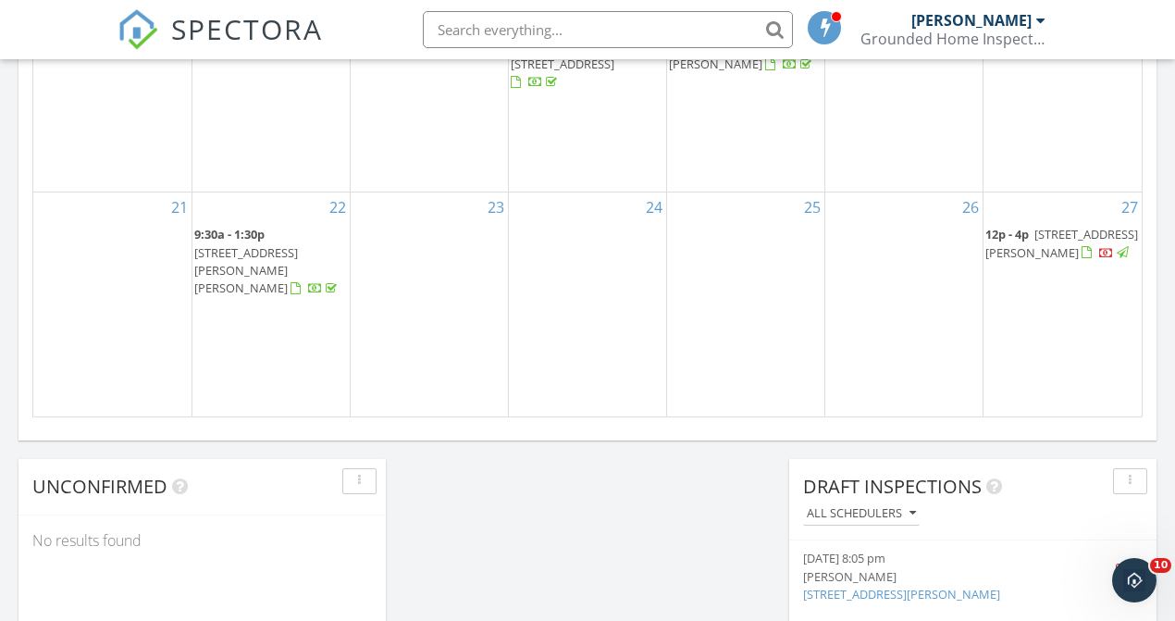
click at [1104, 262] on div at bounding box center [1107, 254] width 15 height 15
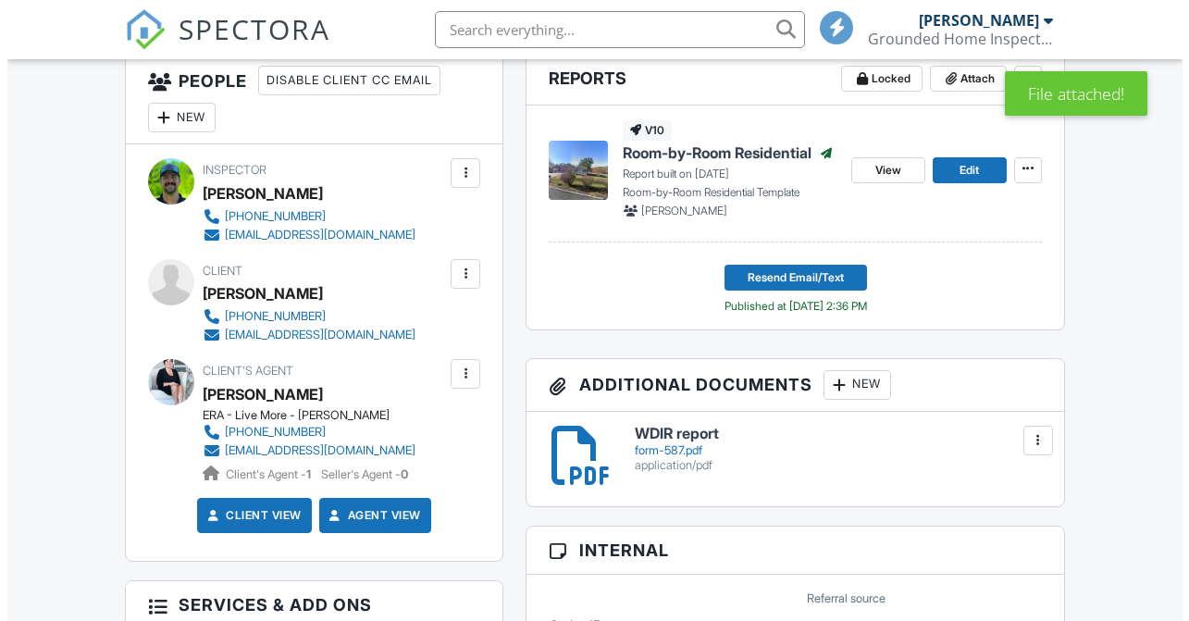
scroll to position [525, 0]
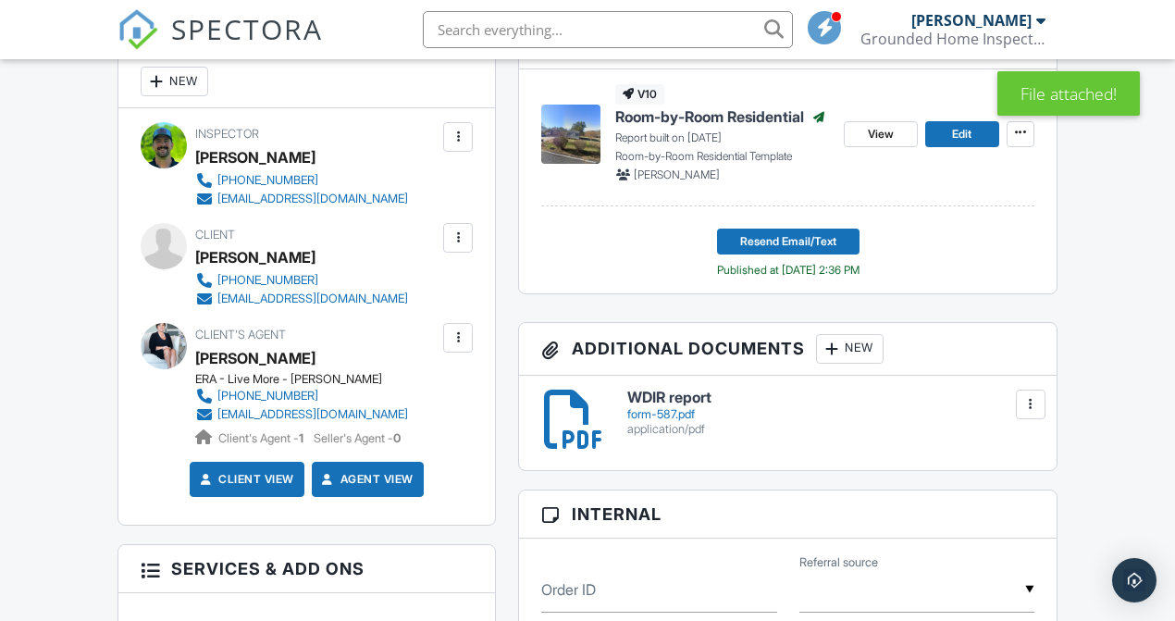
click at [861, 359] on div "New" at bounding box center [850, 349] width 68 height 30
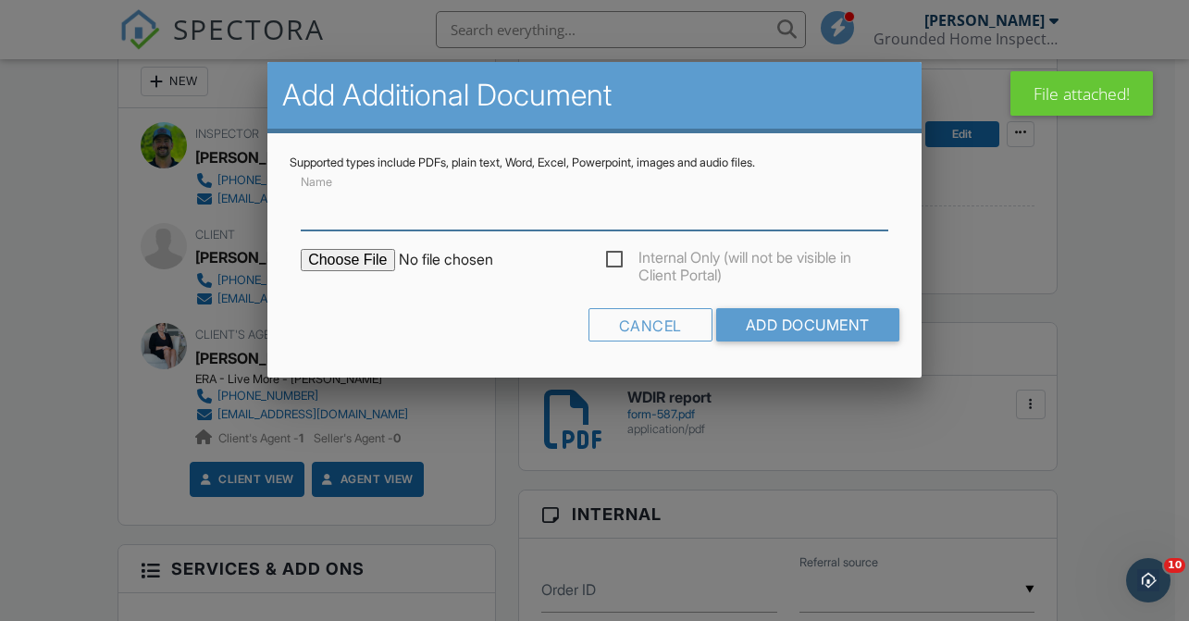
scroll to position [0, 0]
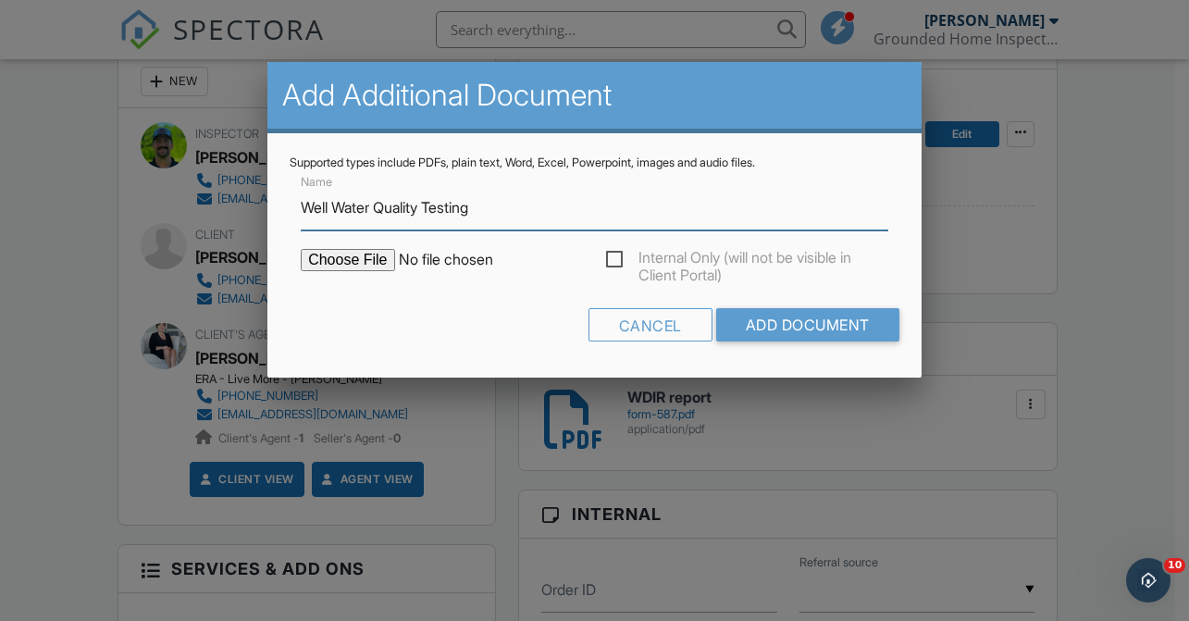
type input "Well Water Quality Testing"
click at [358, 261] on input "file" at bounding box center [458, 260] width 315 height 22
type input "C:\fakepath\Kim Correll_20250926_115233.pdf"
click at [643, 216] on input "Well Water Quality Testing" at bounding box center [595, 207] width 588 height 45
type input "Well Water Quality Testing Results"
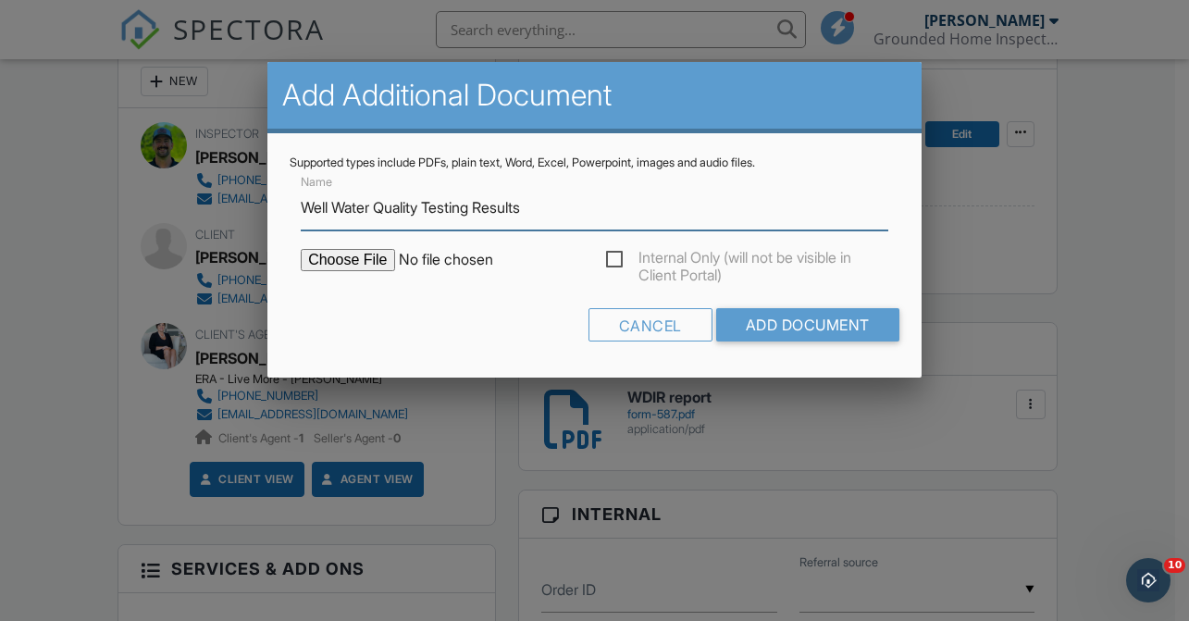
click at [805, 324] on input "Add Document" at bounding box center [807, 324] width 183 height 33
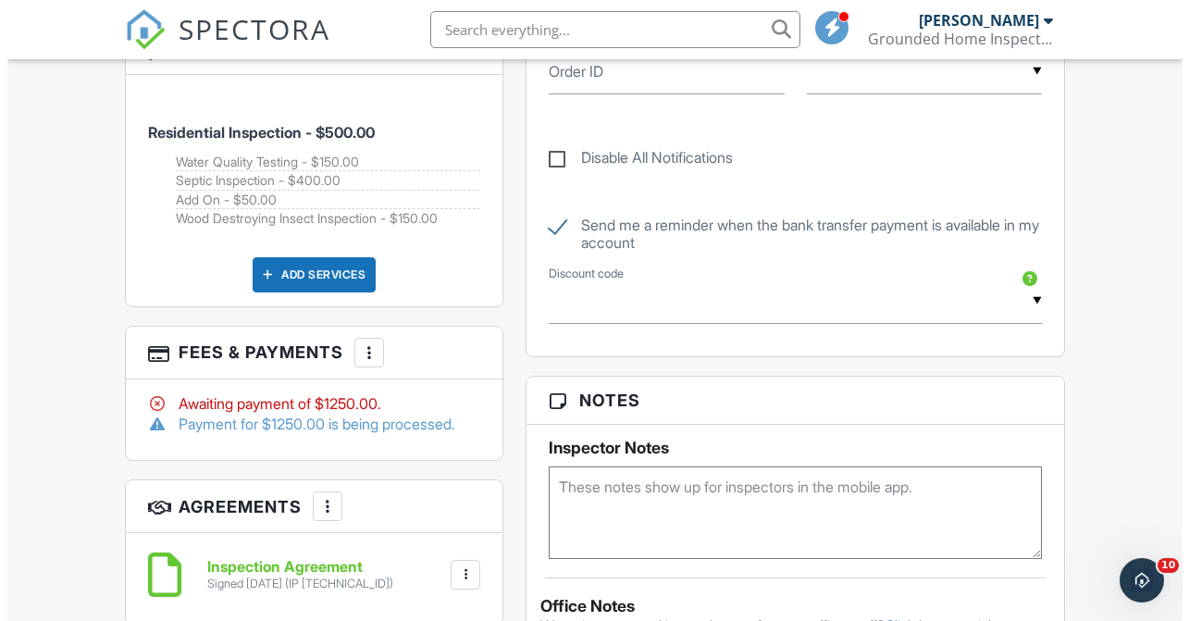
scroll to position [1046, 0]
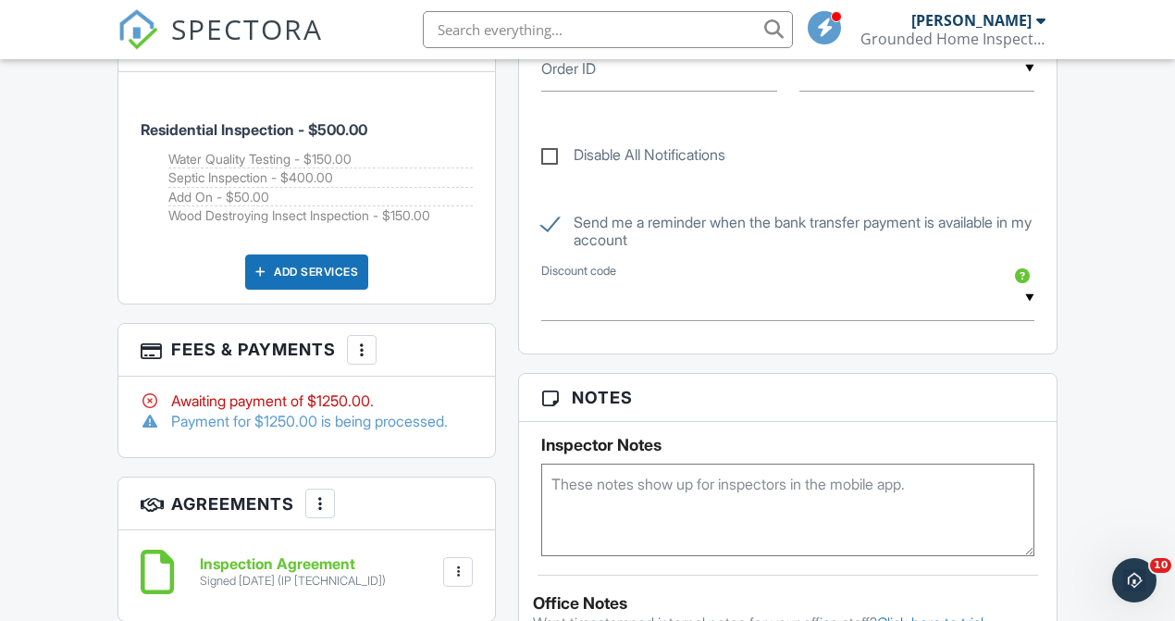
click at [359, 377] on h3 "Fees & Payments More Edit Fees & Payments Add Services View Invoice" at bounding box center [306, 350] width 377 height 53
click at [359, 359] on div at bounding box center [362, 350] width 19 height 19
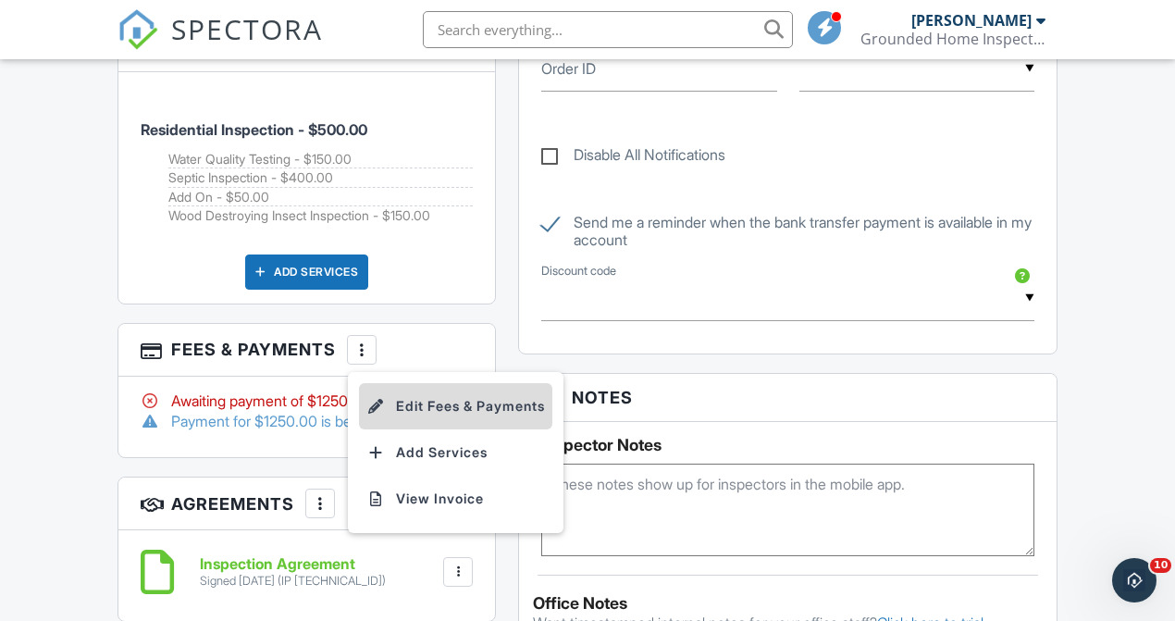
click at [477, 420] on li "Edit Fees & Payments" at bounding box center [455, 406] width 193 height 46
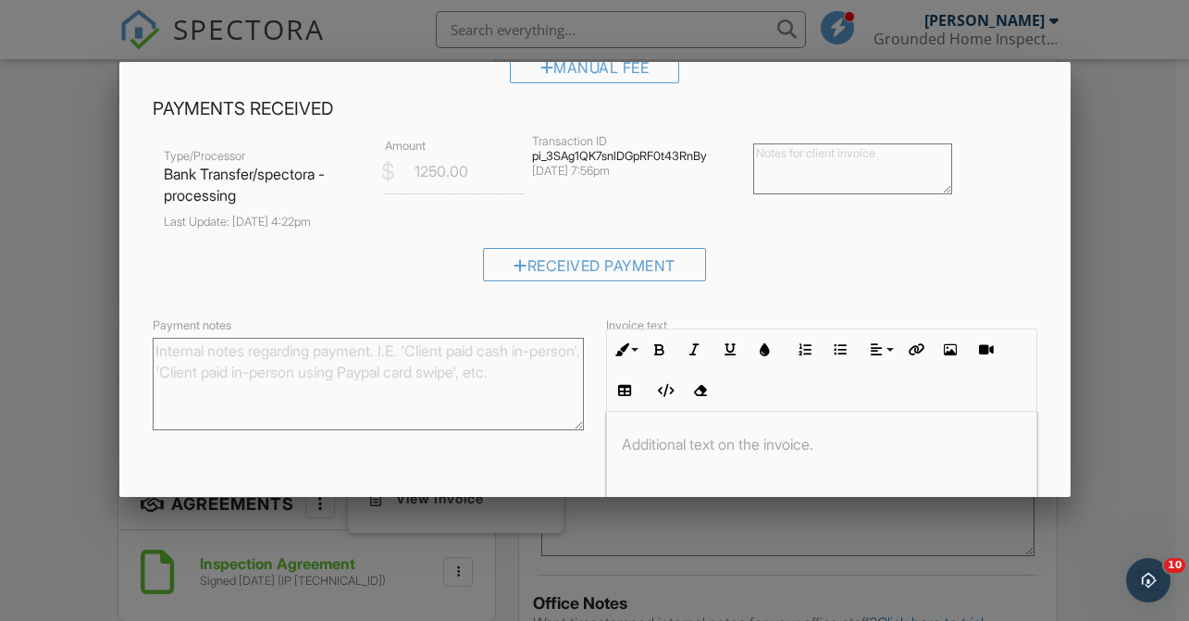
scroll to position [585, 0]
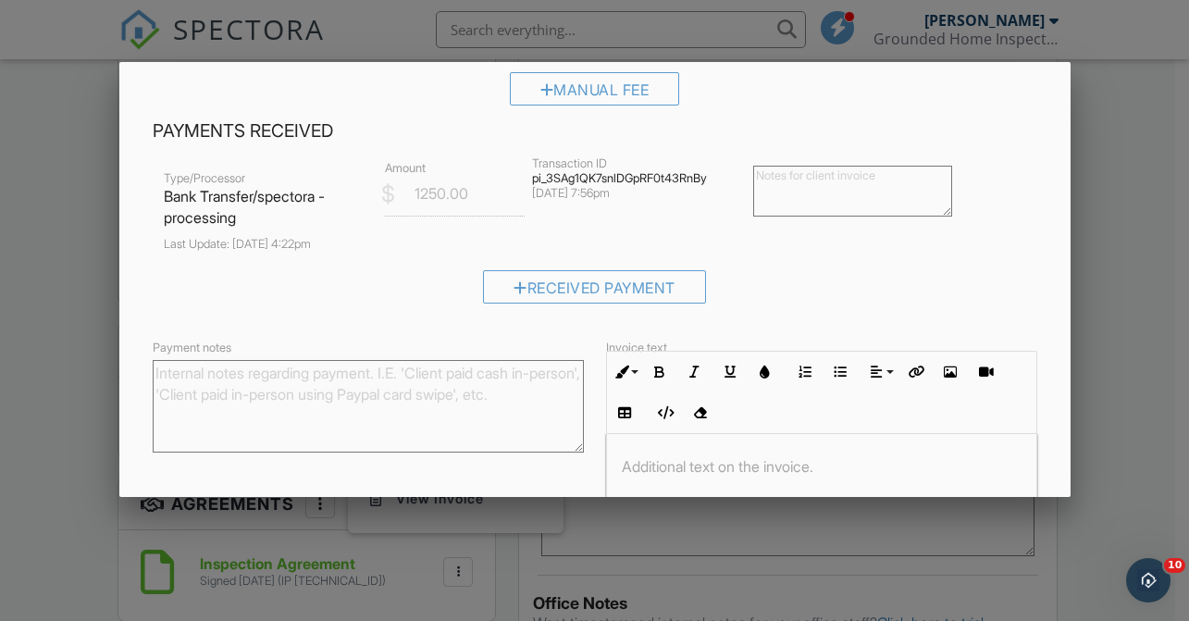
click at [590, 260] on div "Type/Processor Bank Transfer/spectora - processing Last Update: 09/24/2025 4:22…" at bounding box center [595, 236] width 885 height 161
click at [590, 292] on div "Received Payment" at bounding box center [594, 286] width 223 height 33
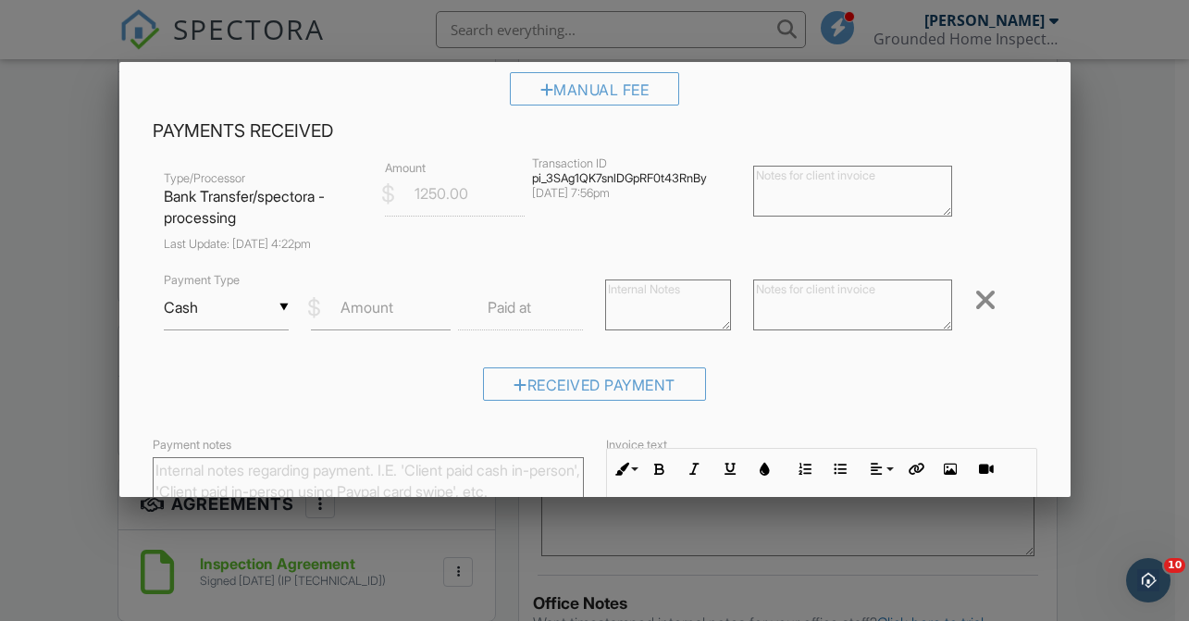
click at [236, 311] on div "▼ Cash Cash Check On-Site Card Other Cash Check On-Site Card Other" at bounding box center [226, 307] width 125 height 45
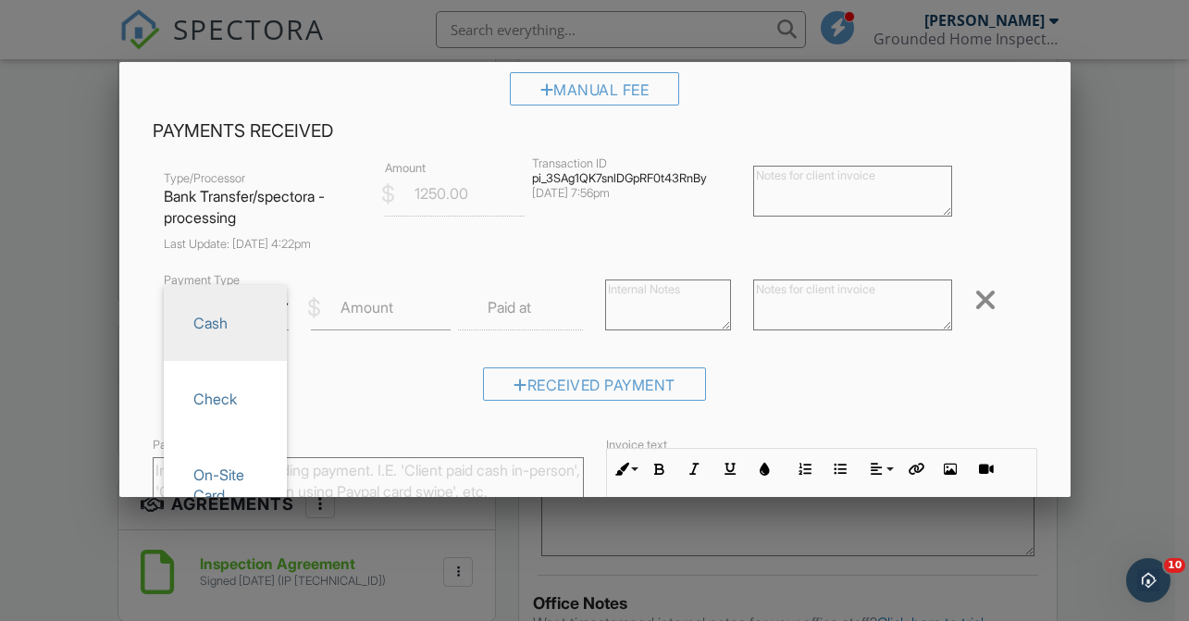
click at [332, 386] on div "Received Payment" at bounding box center [595, 390] width 885 height 47
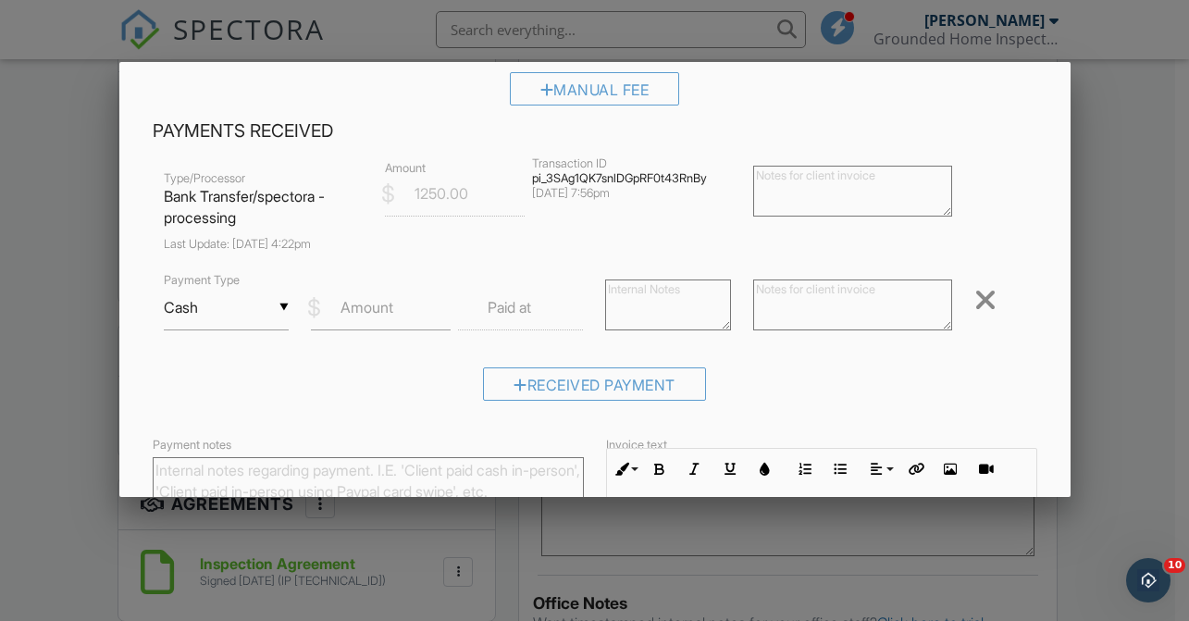
click at [975, 292] on div at bounding box center [986, 300] width 22 height 30
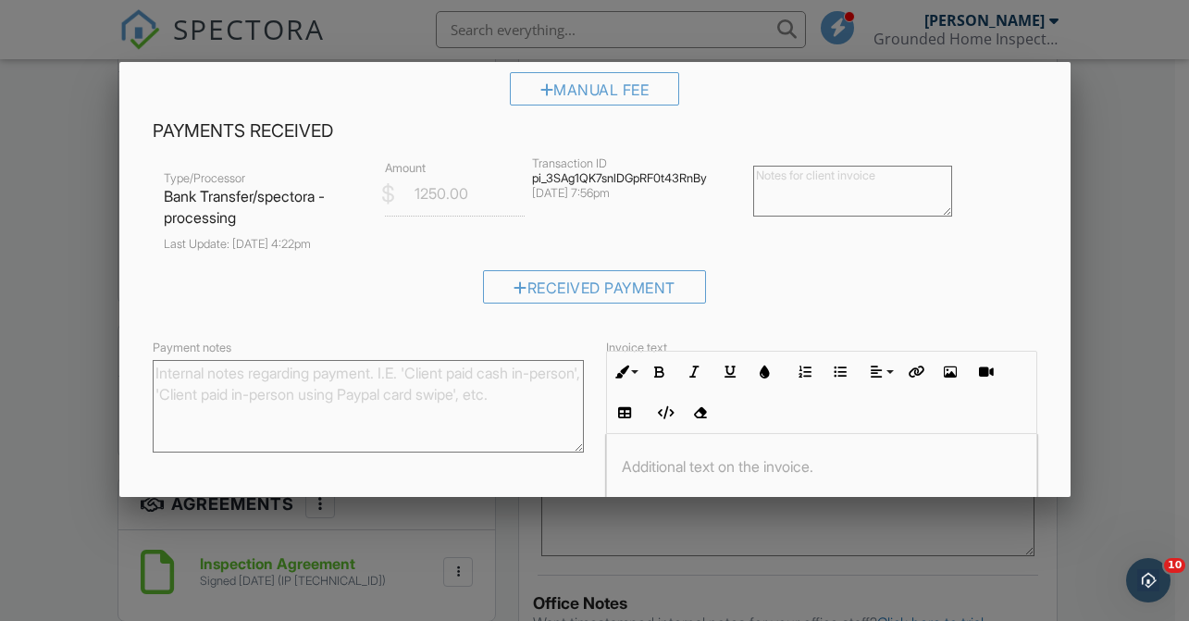
click at [958, 296] on div "Received Payment" at bounding box center [595, 293] width 885 height 47
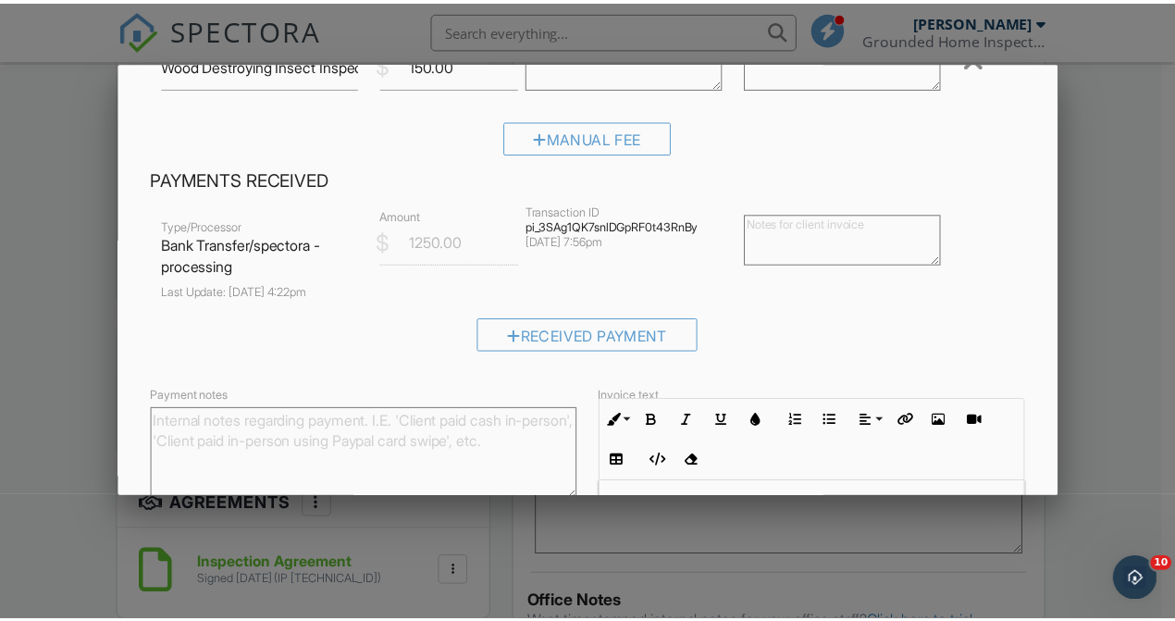
scroll to position [745, 0]
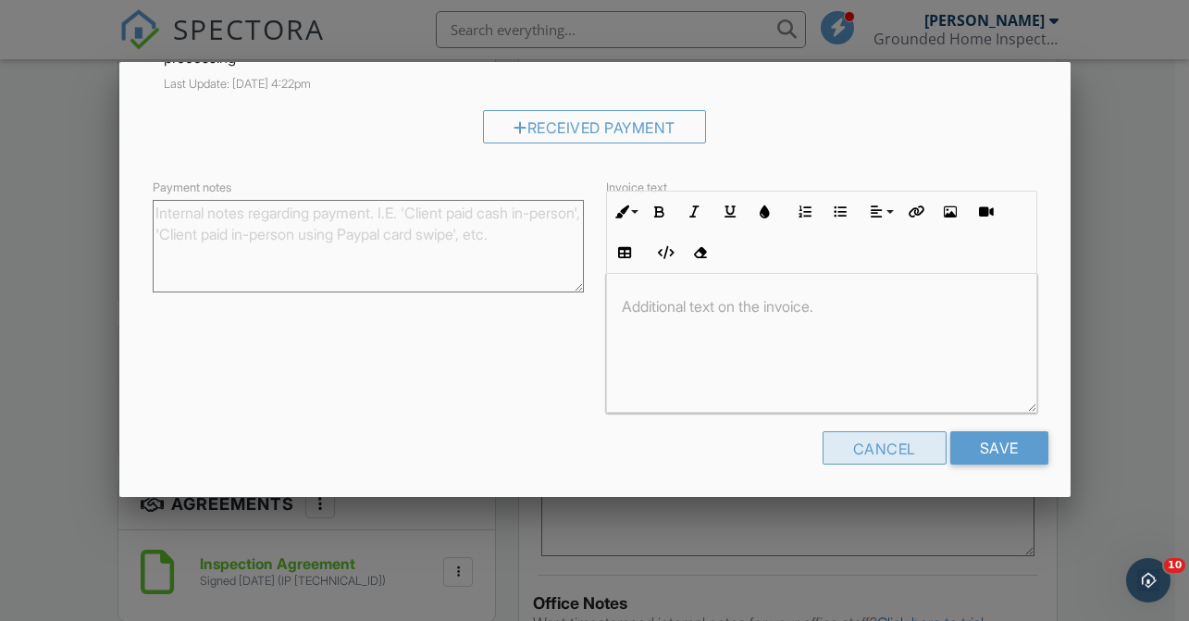
click at [886, 437] on div "Cancel" at bounding box center [885, 447] width 124 height 33
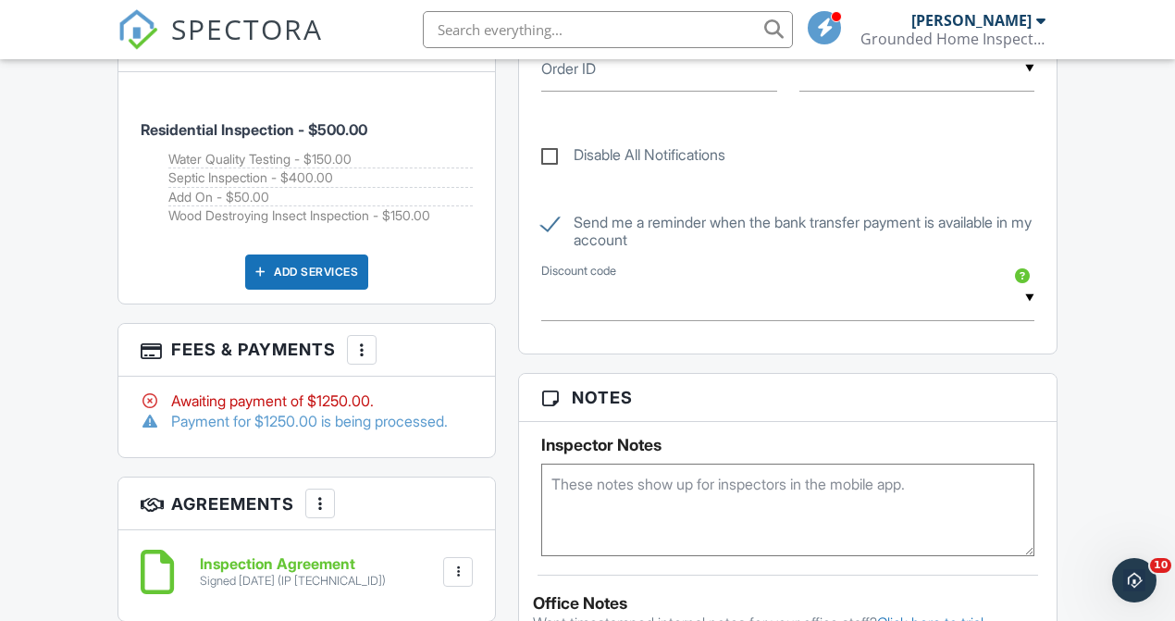
click at [1112, 153] on div "Dashboard Templates Contacts Metrics Automations Advanced Settings Support Cent…" at bounding box center [587, 450] width 1175 height 2874
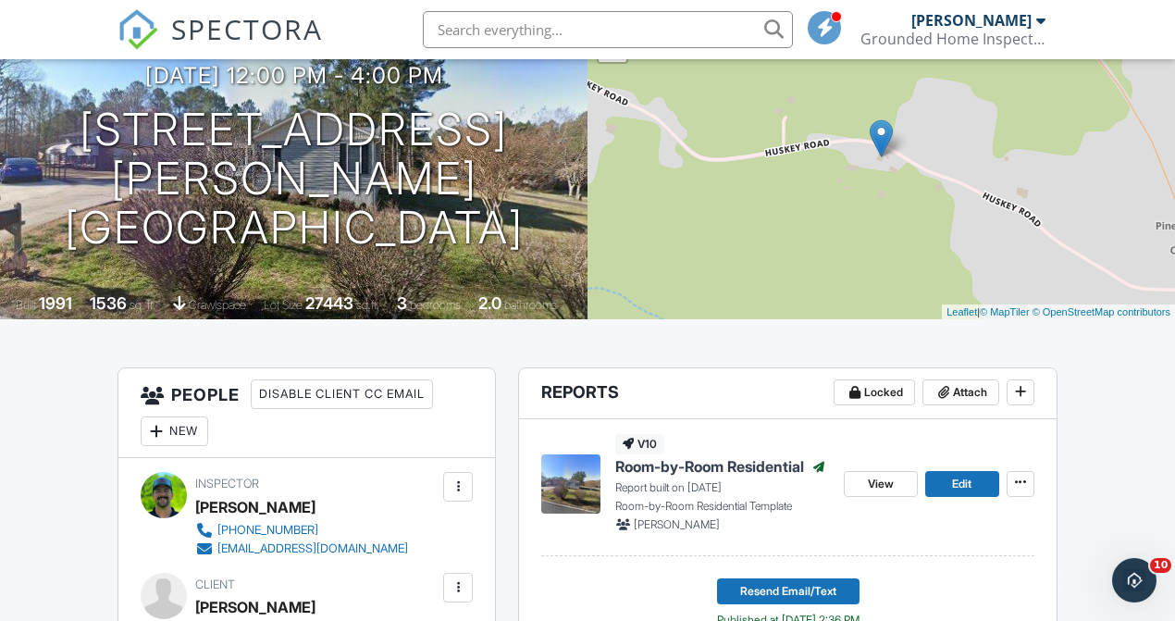
scroll to position [160, 0]
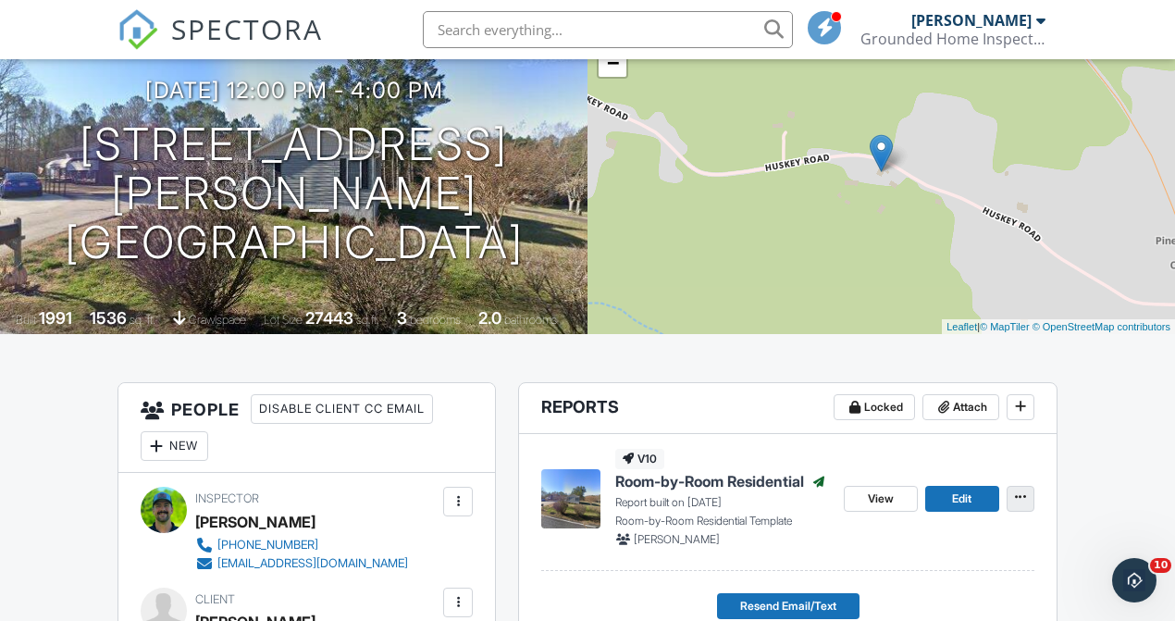
click at [1028, 506] on span at bounding box center [1021, 497] width 19 height 19
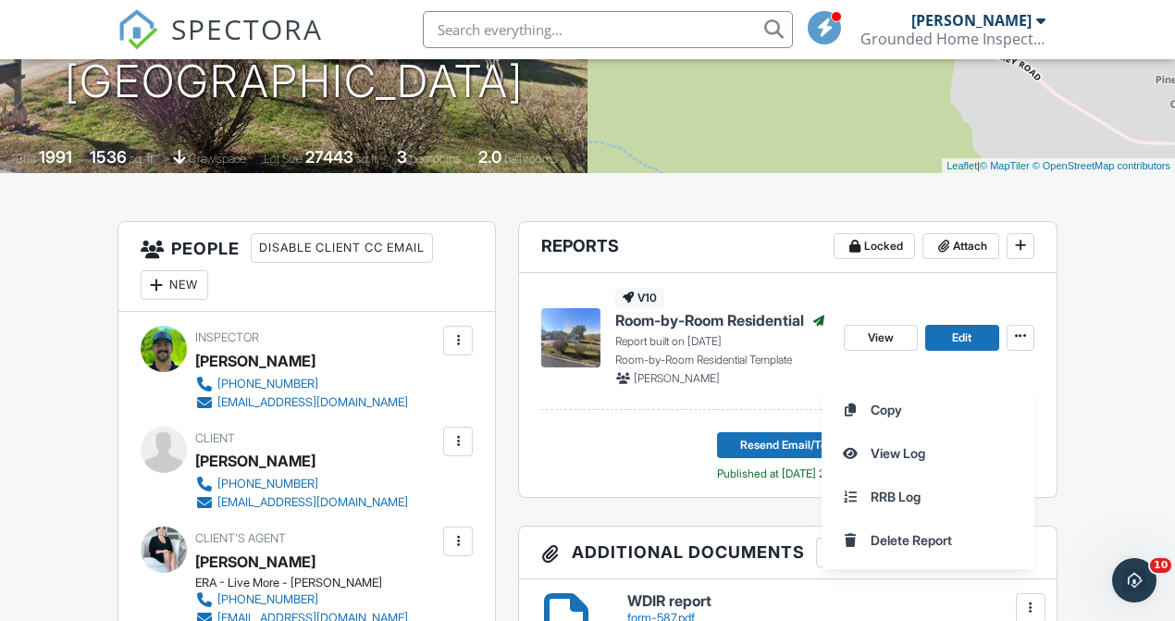
scroll to position [325, 0]
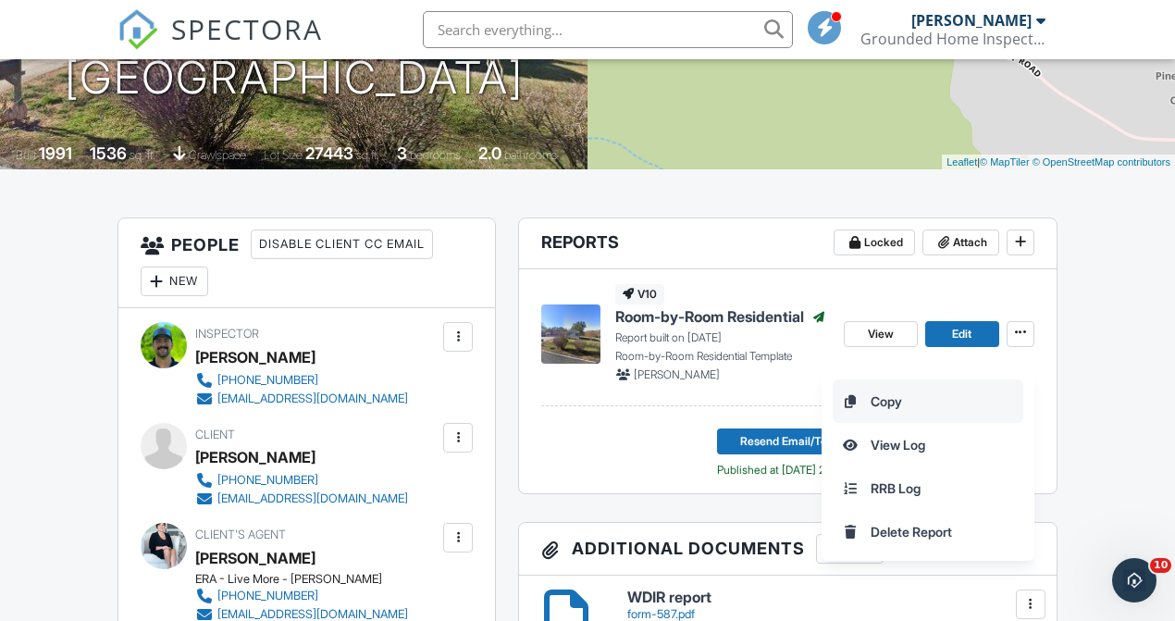
click at [1107, 422] on div "Copy View Log RRB Log Delete Report" at bounding box center [999, 466] width 354 height 189
click at [891, 347] on link "View" at bounding box center [881, 334] width 74 height 26
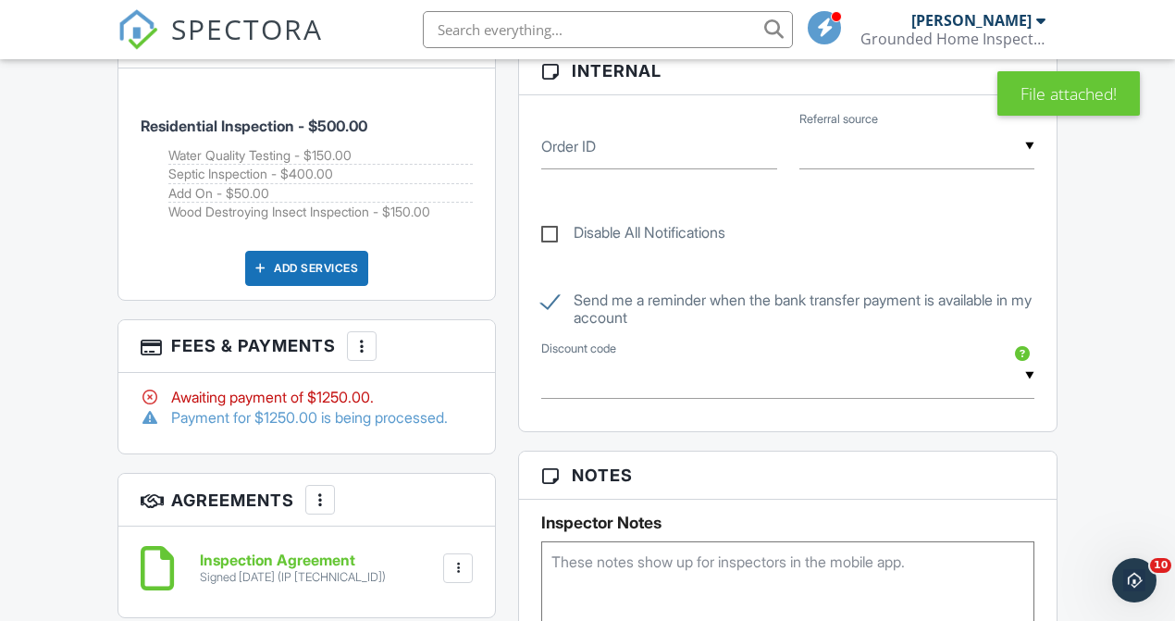
click at [362, 361] on div "More" at bounding box center [362, 346] width 30 height 30
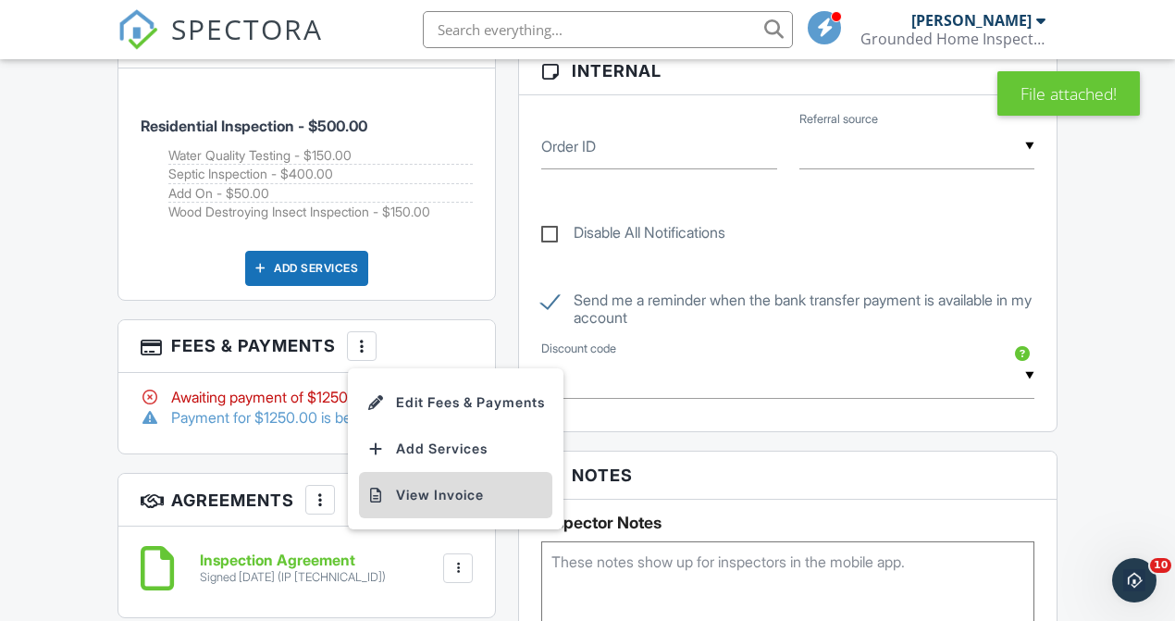
click at [444, 512] on li "View Invoice" at bounding box center [455, 495] width 193 height 46
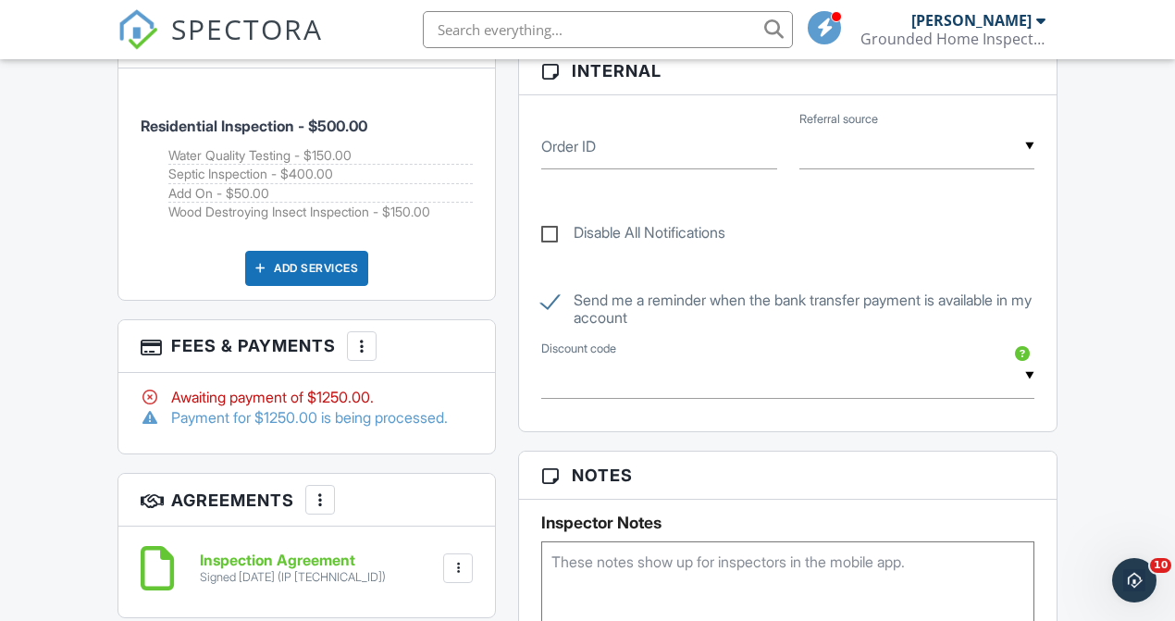
click at [361, 355] on div at bounding box center [362, 346] width 19 height 19
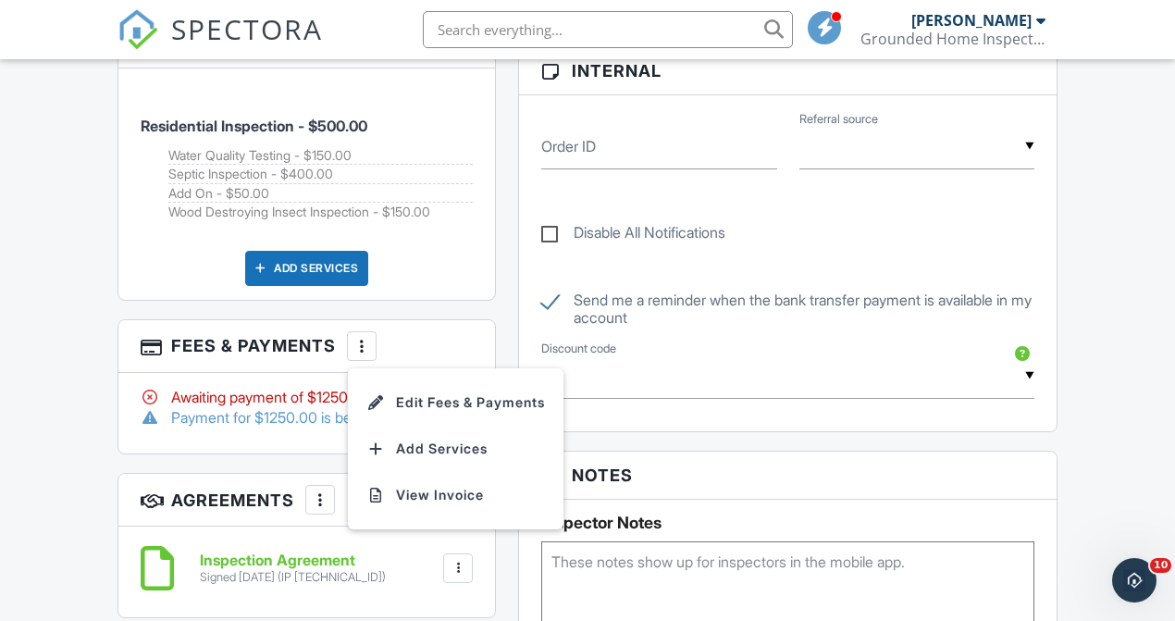
click at [305, 407] on div "Awaiting payment of $1250.00." at bounding box center [307, 397] width 332 height 20
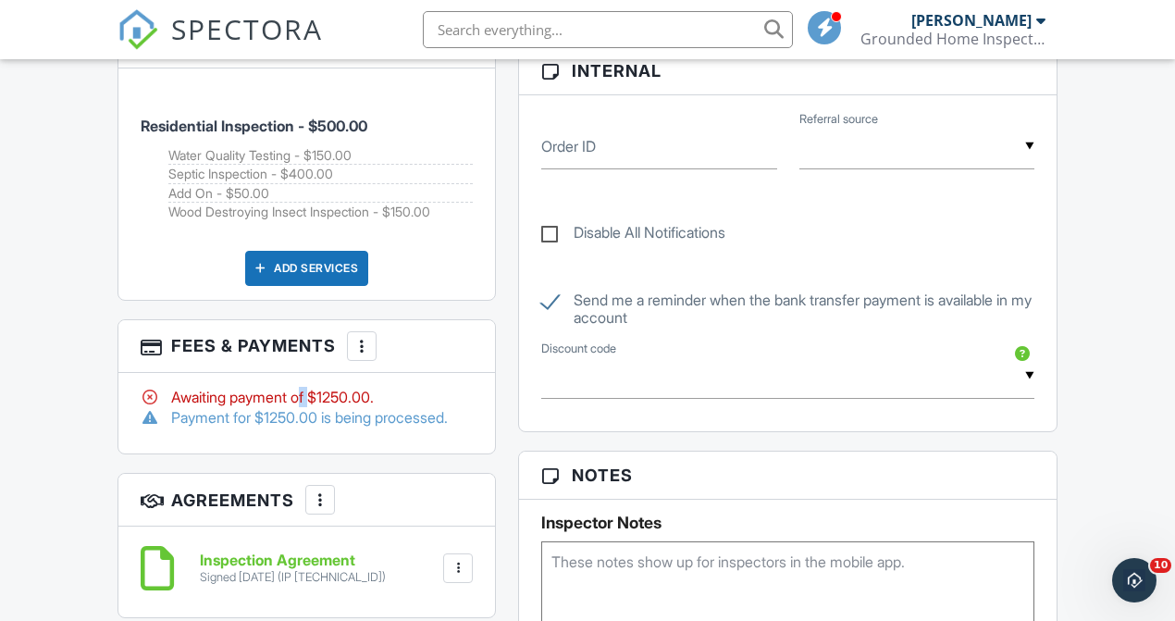
click at [305, 407] on div "Awaiting payment of $1250.00." at bounding box center [307, 397] width 332 height 20
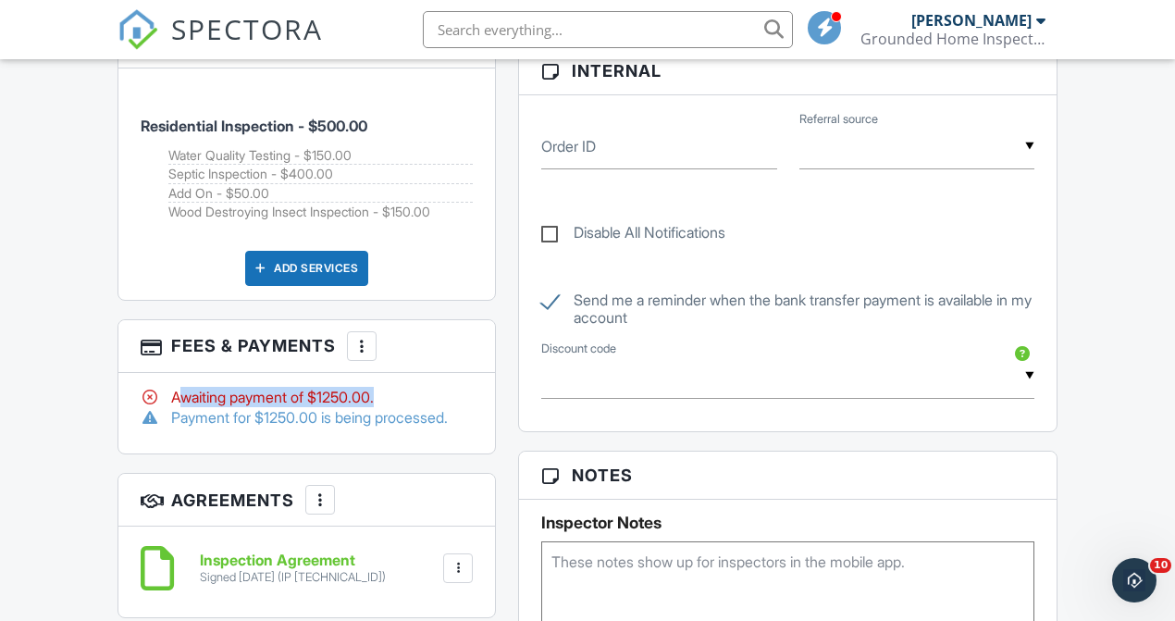
click at [305, 407] on div "Awaiting payment of $1250.00." at bounding box center [307, 397] width 332 height 20
click at [305, 428] on div "Payment for $1250.00 is being processed." at bounding box center [307, 417] width 332 height 20
click at [307, 428] on div "Payment for $1250.00 is being processed." at bounding box center [307, 417] width 332 height 20
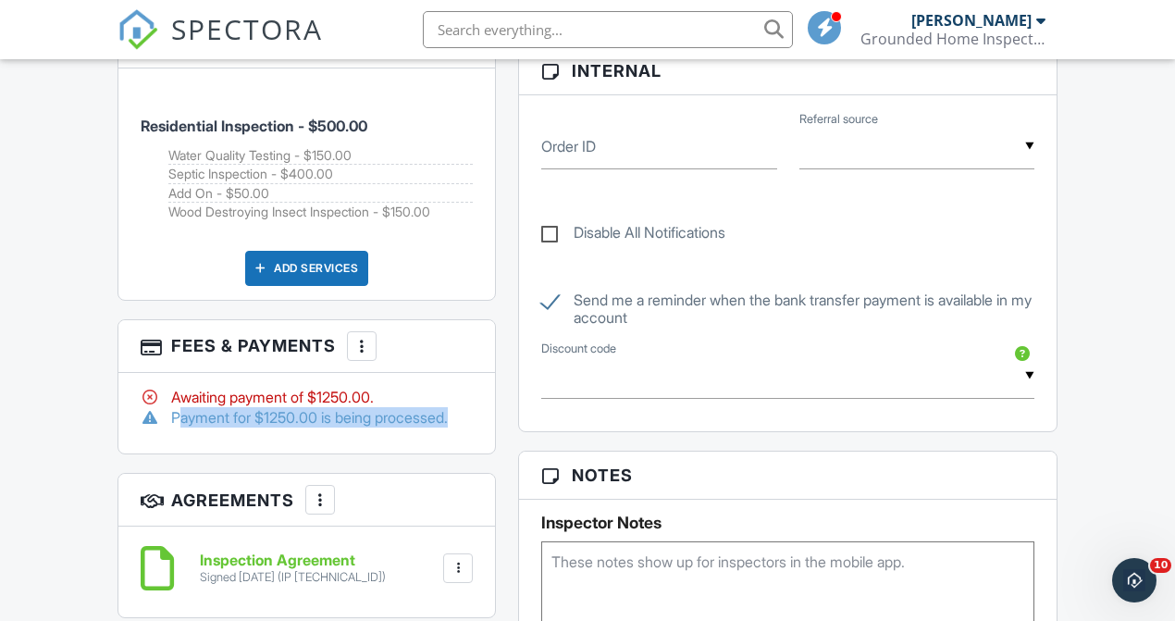
click at [307, 428] on div "Payment for $1250.00 is being processed." at bounding box center [307, 417] width 332 height 20
click at [436, 407] on div "Awaiting payment of $1250.00." at bounding box center [307, 397] width 332 height 20
click at [369, 355] on div at bounding box center [362, 346] width 19 height 19
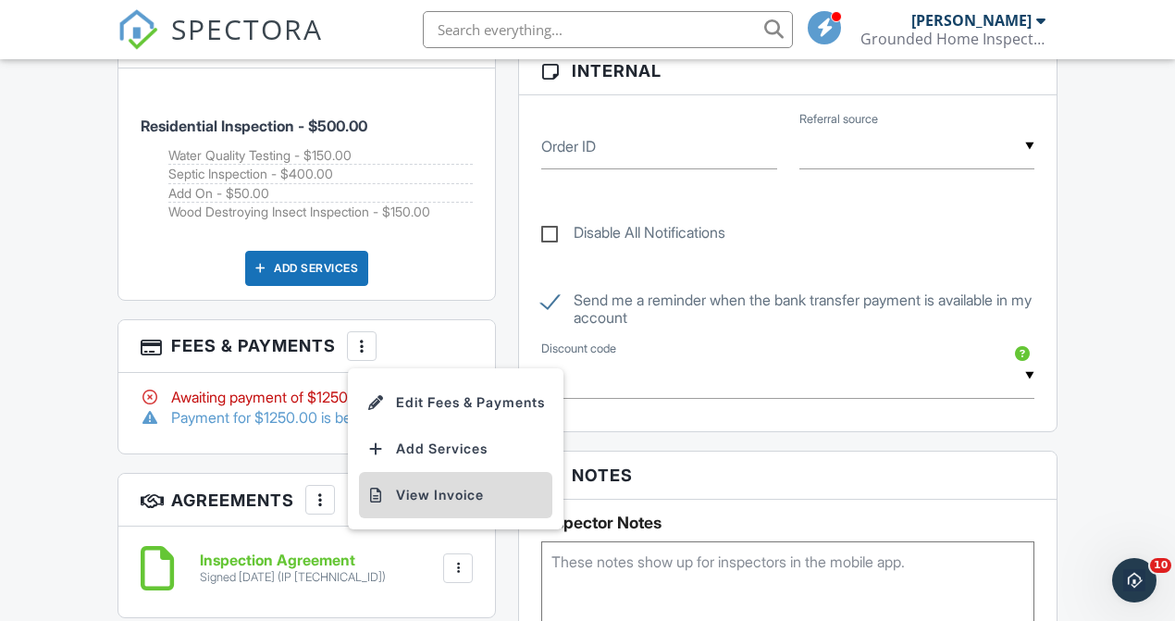
click at [423, 500] on li "View Invoice" at bounding box center [455, 495] width 193 height 46
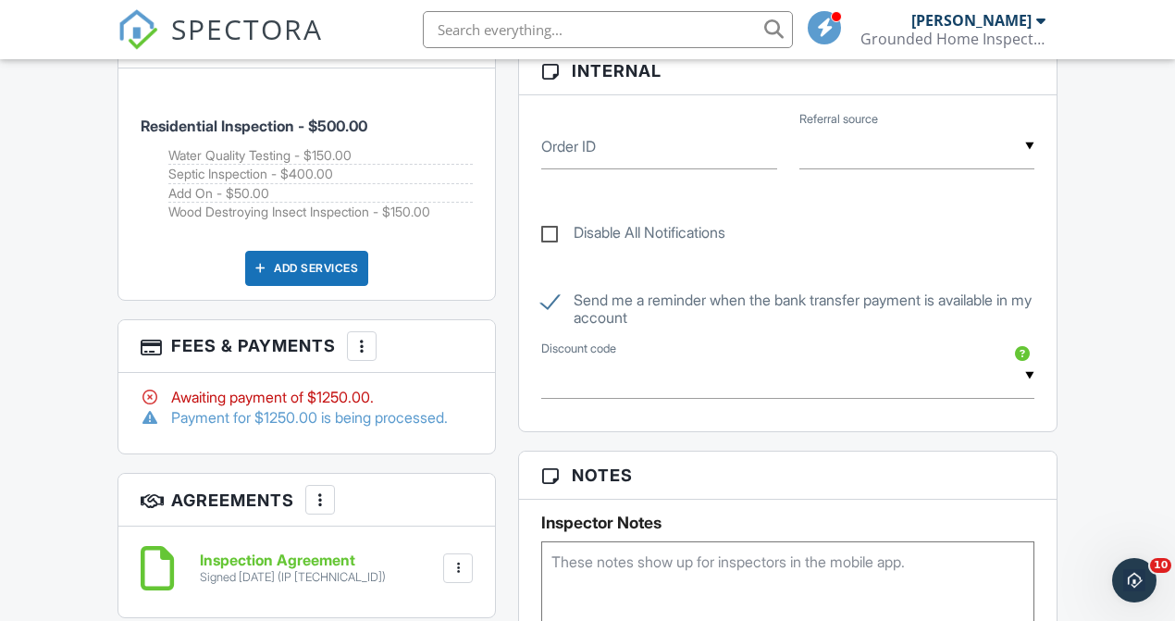
click at [363, 355] on div at bounding box center [362, 346] width 19 height 19
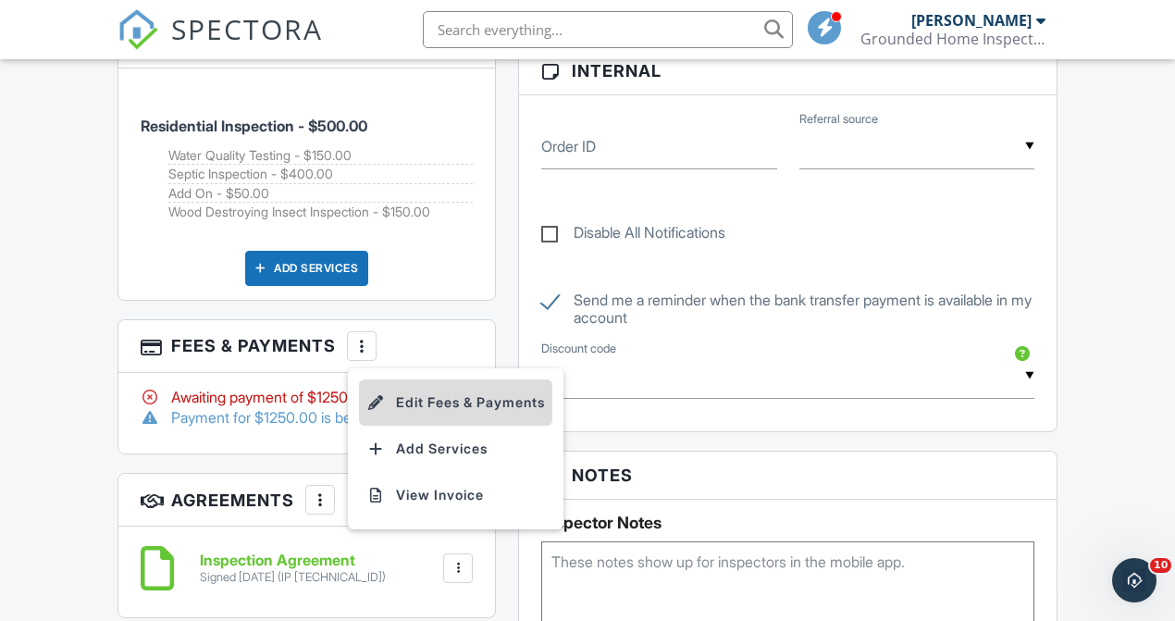
click at [460, 417] on li "Edit Fees & Payments" at bounding box center [455, 402] width 193 height 46
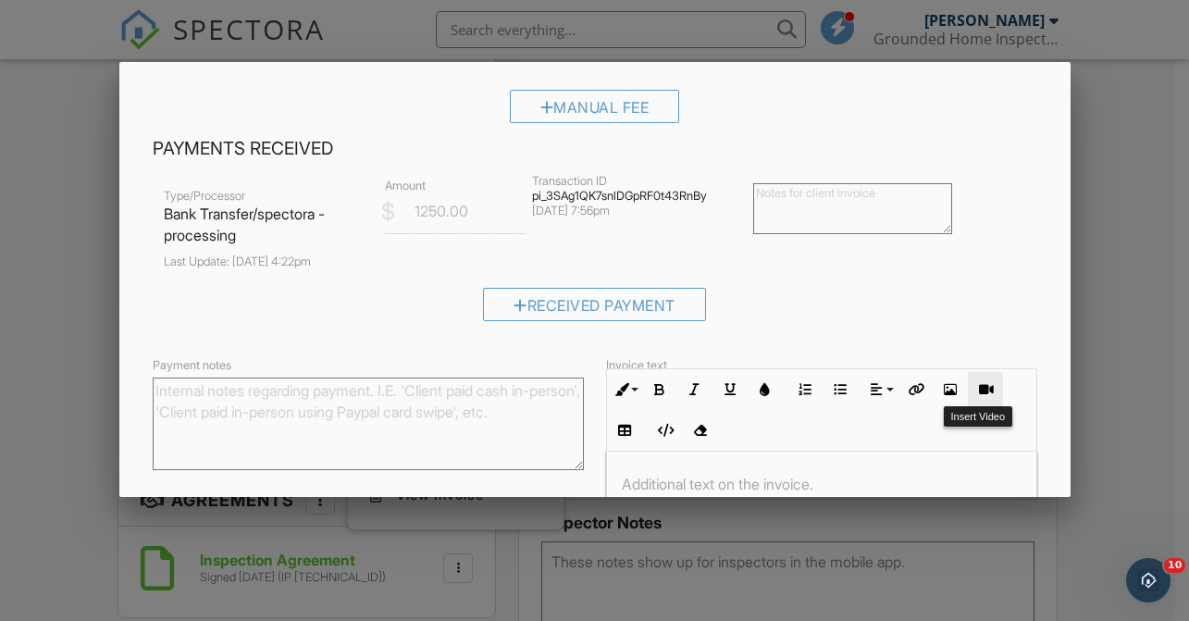
scroll to position [565, 0]
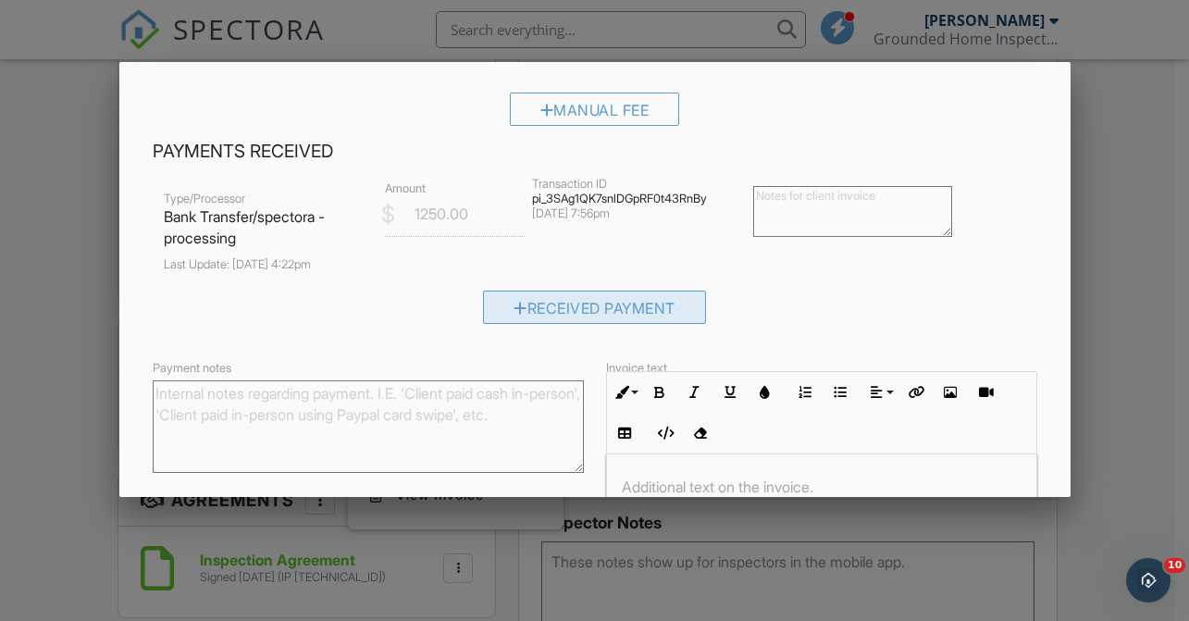
click at [633, 305] on div "Received Payment" at bounding box center [594, 307] width 223 height 33
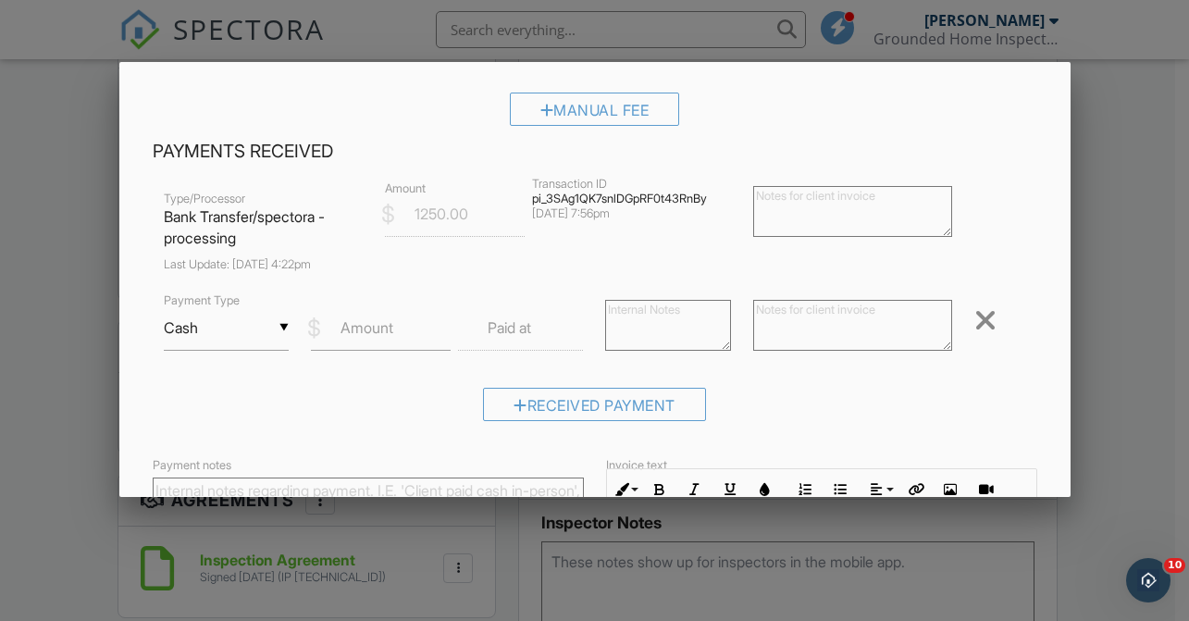
click at [253, 318] on input "Cash" at bounding box center [226, 327] width 125 height 45
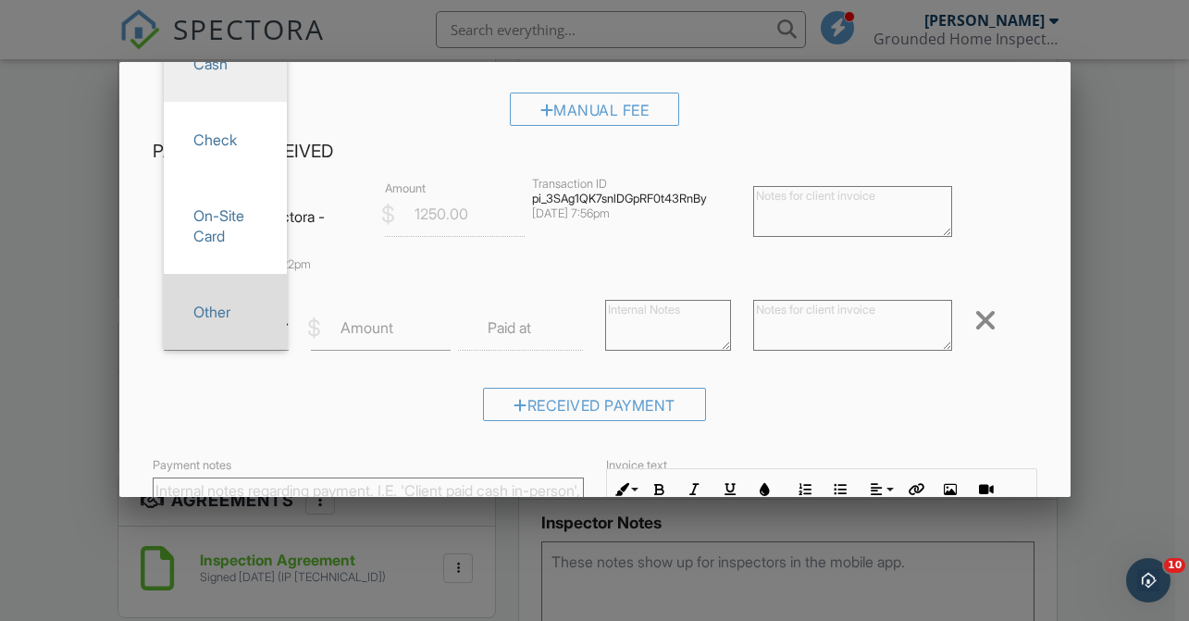
click at [252, 305] on span "Other" at bounding box center [225, 312] width 93 height 46
type input "Other"
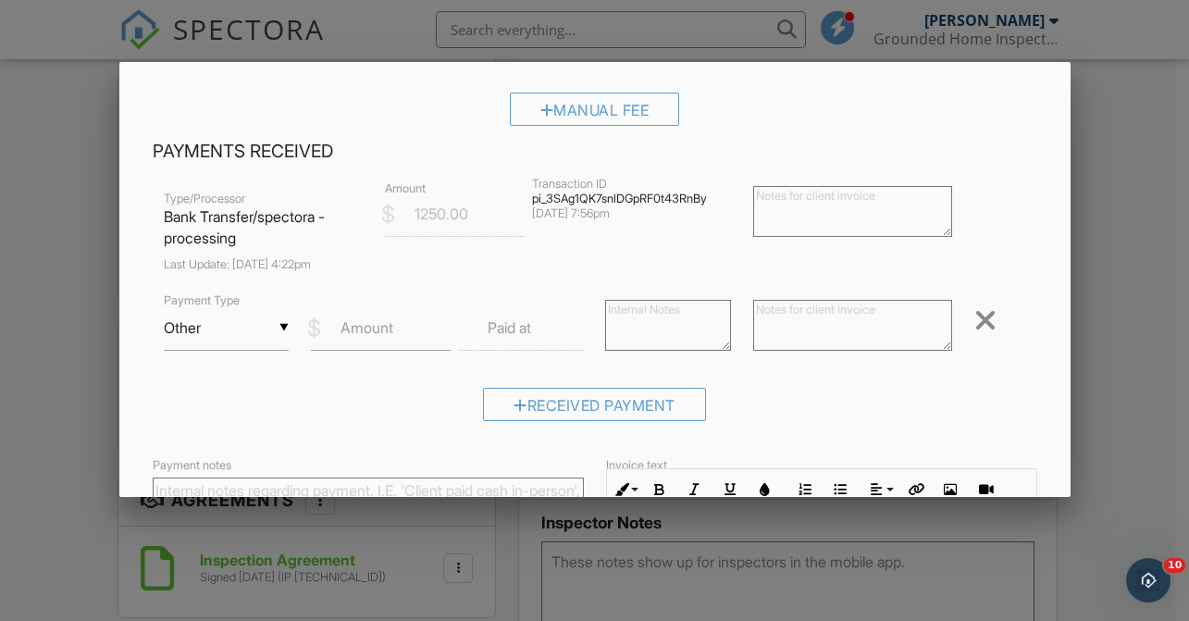
click at [522, 329] on label "Paid at" at bounding box center [510, 327] width 44 height 20
click at [397, 326] on input "Amount" at bounding box center [381, 327] width 140 height 45
type input "1250"
click at [521, 326] on label "Paid at" at bounding box center [510, 327] width 44 height 20
click at [776, 388] on div "Received Payment" at bounding box center [595, 411] width 885 height 47
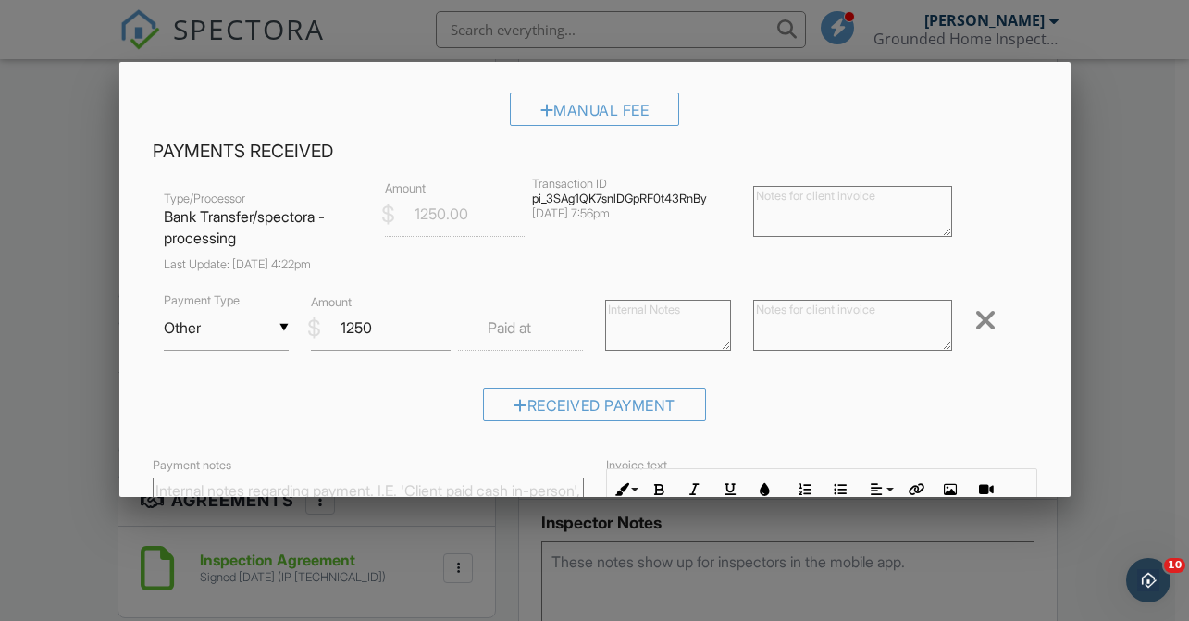
click at [793, 316] on textarea at bounding box center [852, 325] width 199 height 51
click at [684, 316] on textarea at bounding box center [667, 325] width 125 height 51
type textarea "marked paid 9/28 - showing unpaid even though we received the payment"
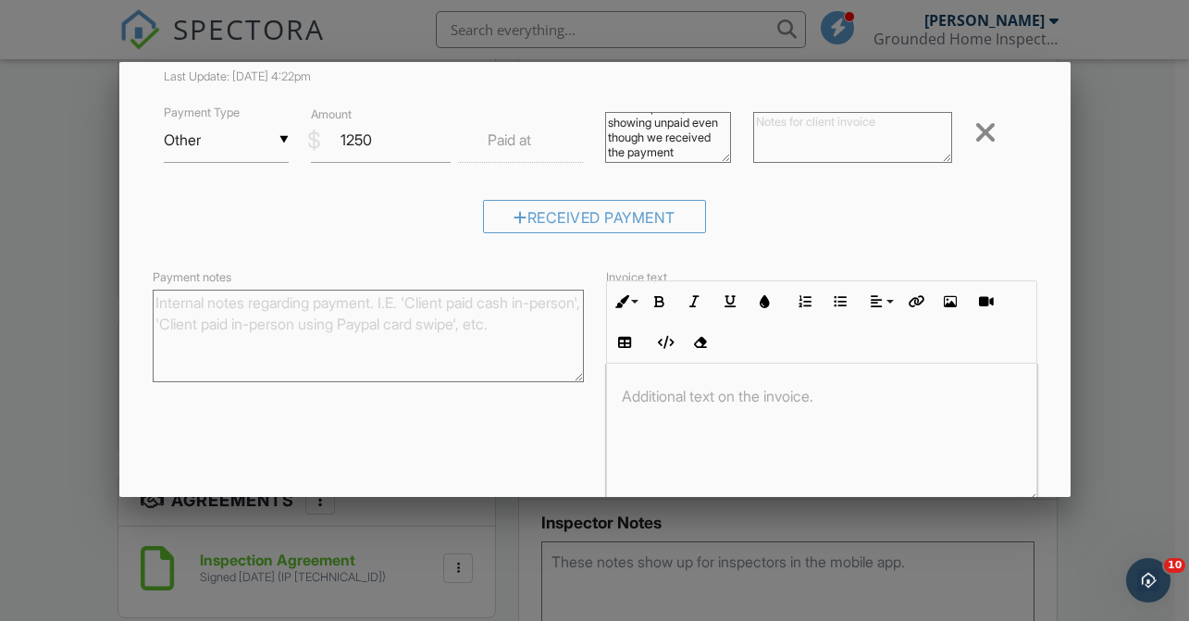
scroll to position [842, 0]
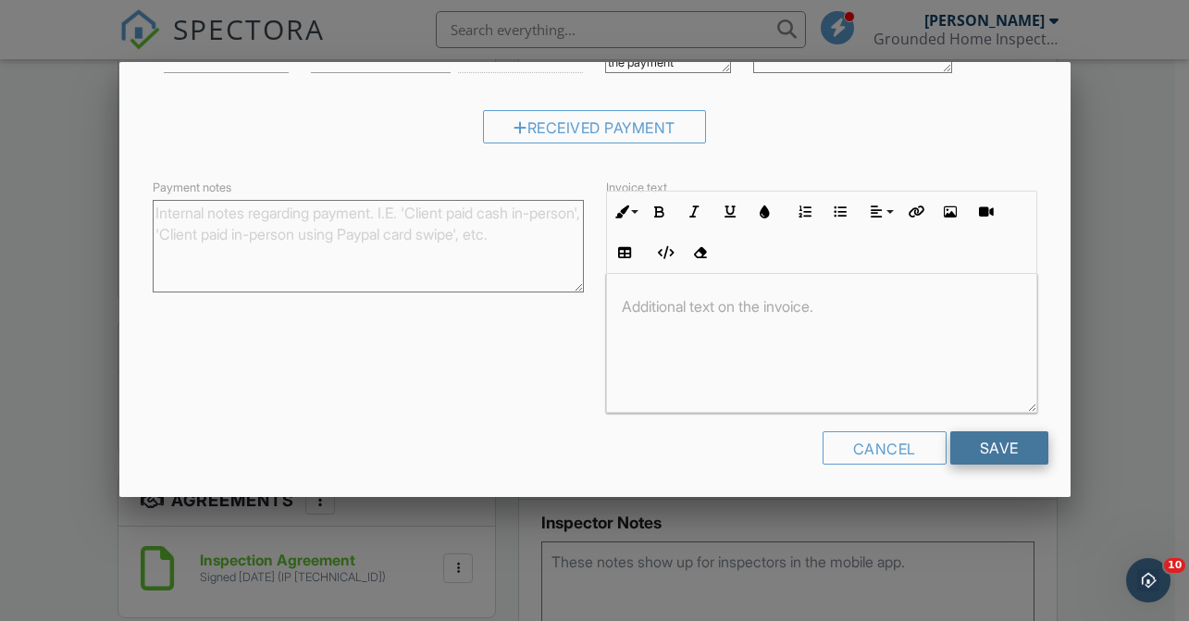
click at [1013, 449] on input "Save" at bounding box center [1000, 447] width 98 height 33
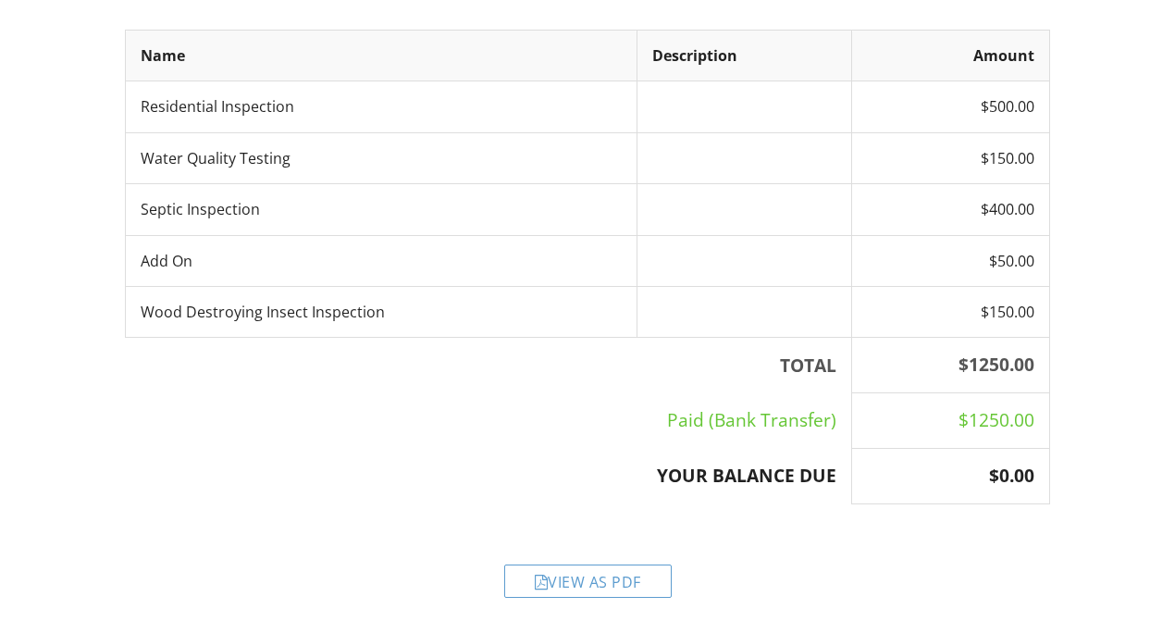
scroll to position [342, 0]
